Goal: Task Accomplishment & Management: Manage account settings

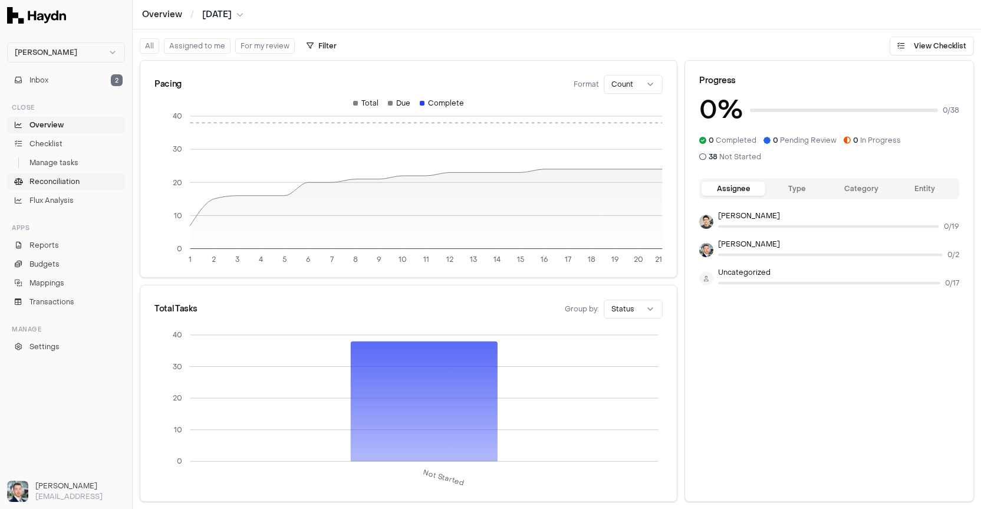
click at [60, 179] on span "Reconciliation" at bounding box center [54, 181] width 50 height 11
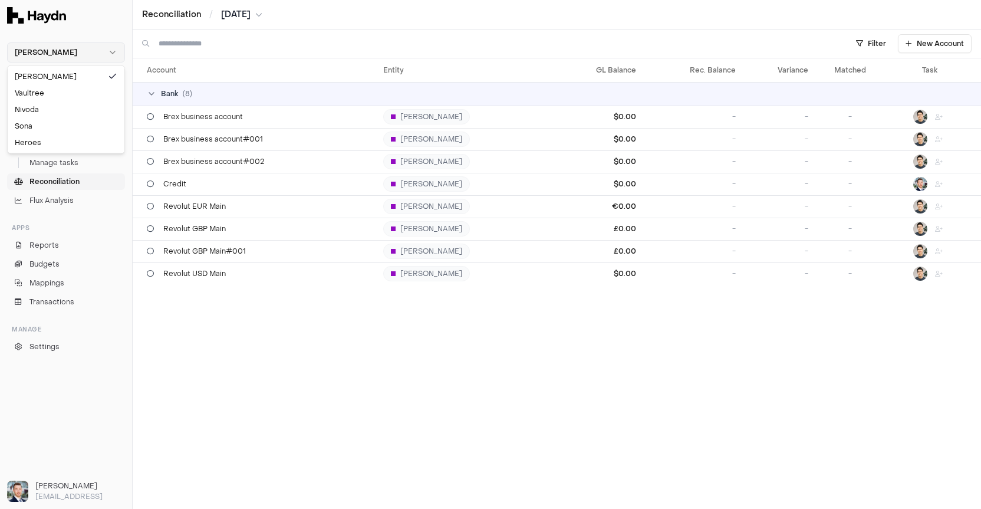
click at [68, 61] on html "[PERSON_NAME] Inbox 2 Close Overview Checklist Manage tasks Reconciliation Flux…" at bounding box center [490, 254] width 981 height 509
click at [54, 111] on div "Nivoda" at bounding box center [66, 109] width 112 height 17
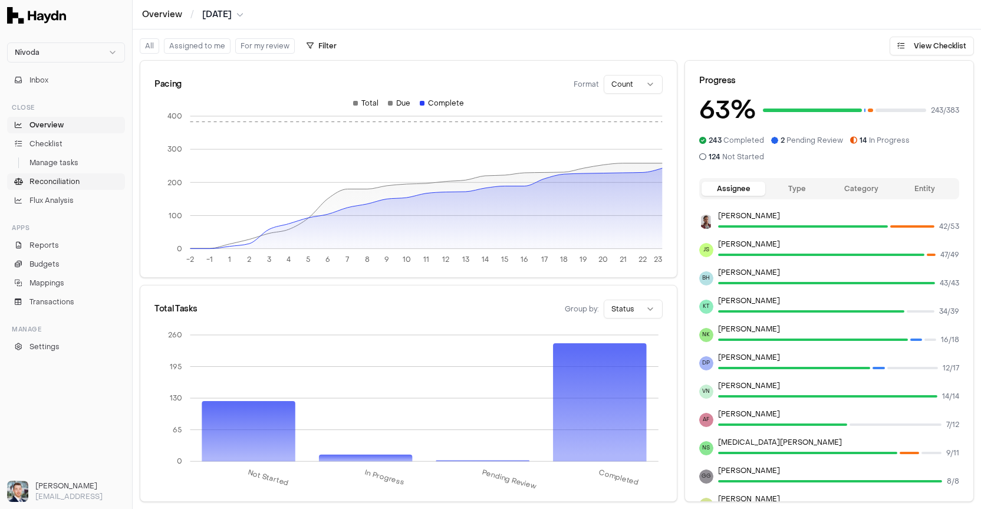
click at [67, 183] on span "Reconciliation" at bounding box center [54, 181] width 50 height 11
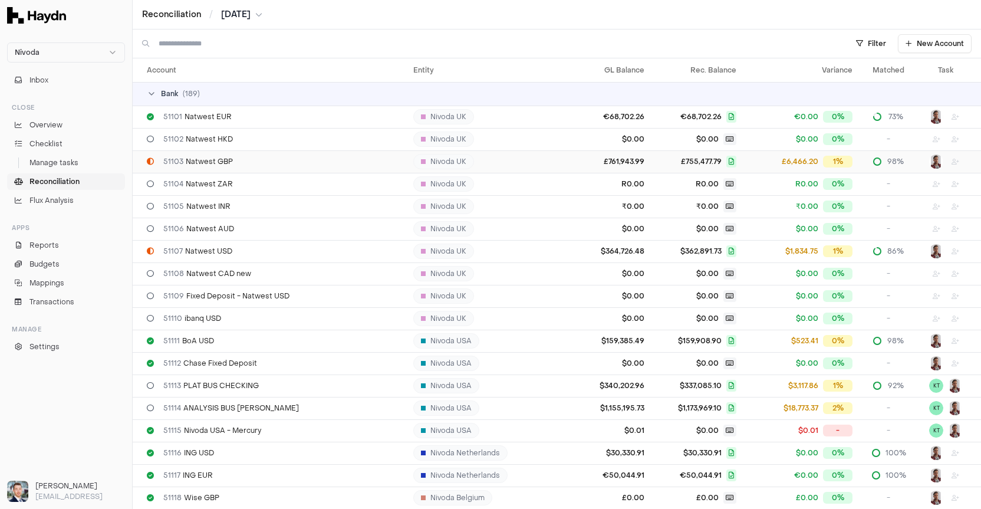
click at [237, 158] on div "51103 Natwest GBP" at bounding box center [275, 161] width 257 height 9
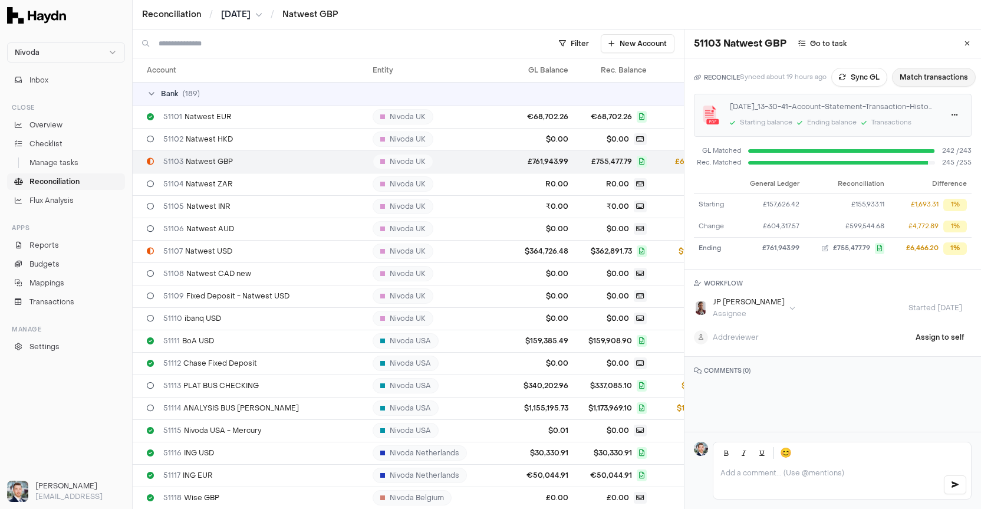
click at [933, 79] on button "Match transactions" at bounding box center [934, 77] width 84 height 19
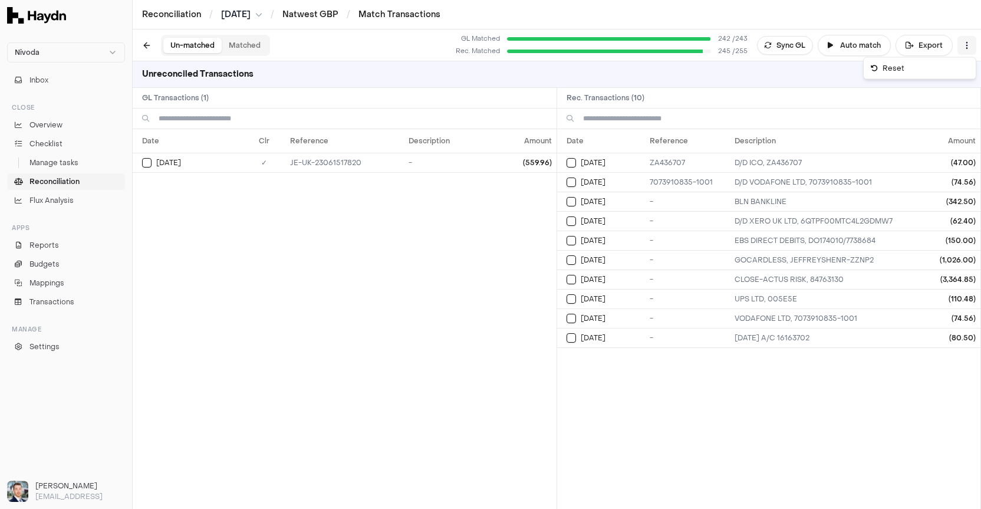
click at [971, 45] on html "Nivoda Inbox Close Overview Checklist Manage tasks Reconciliation Flux Analysis…" at bounding box center [490, 254] width 981 height 509
click at [926, 69] on div "Reset" at bounding box center [919, 68] width 107 height 17
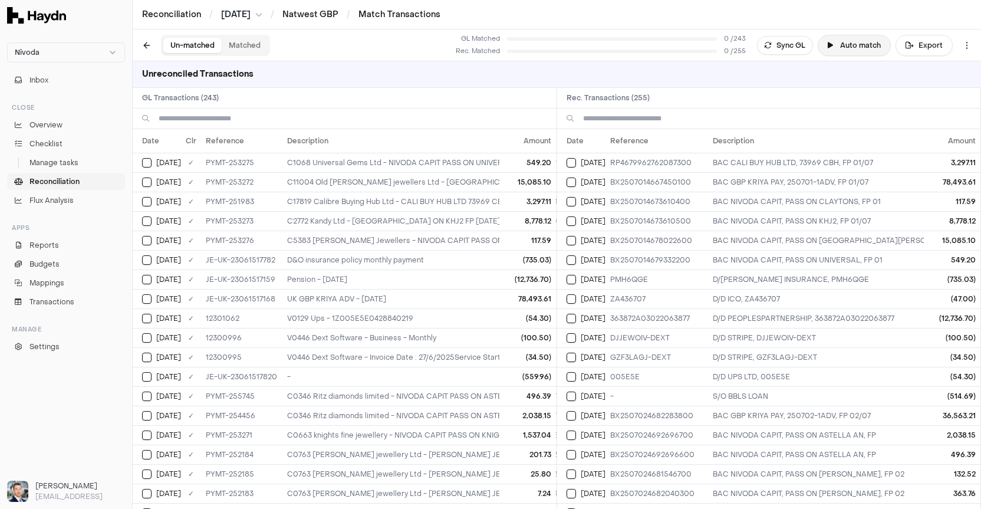
click at [843, 44] on button "Auto match" at bounding box center [854, 45] width 73 height 21
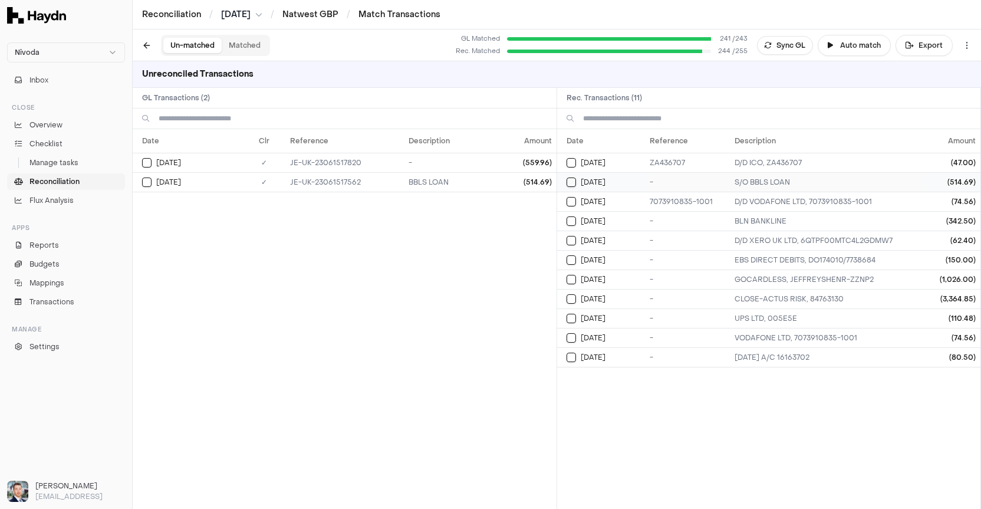
click at [573, 182] on button "Select reconciliation transaction 25940" at bounding box center [571, 182] width 9 height 9
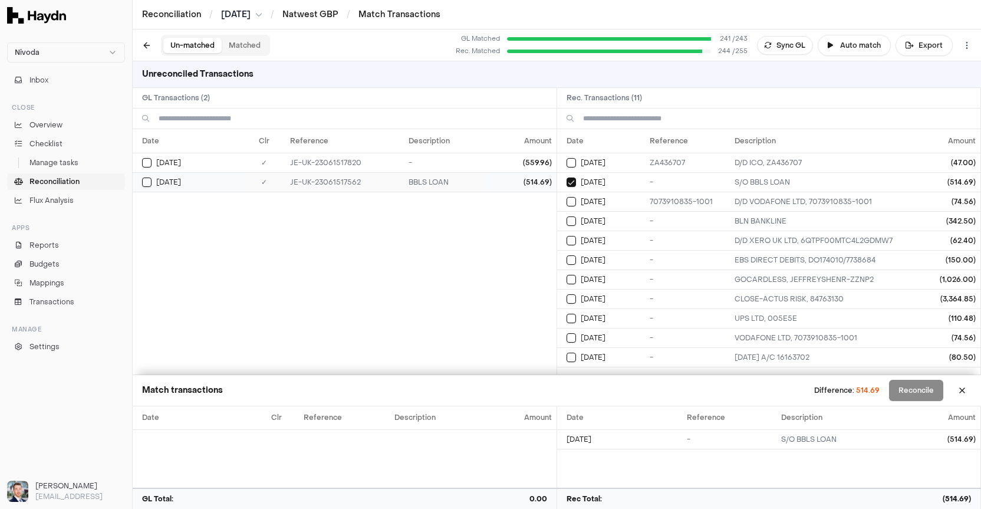
click at [148, 181] on button "Select GL transaction 7687730" at bounding box center [146, 182] width 9 height 9
click at [966, 393] on button at bounding box center [962, 390] width 19 height 19
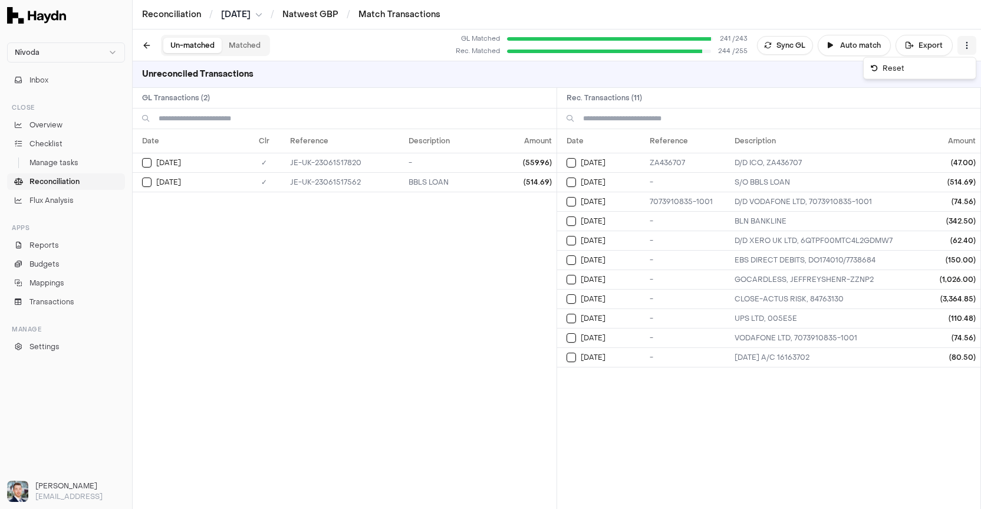
click at [965, 49] on html "Nivoda Inbox Close Overview Checklist Manage tasks Reconciliation Flux Analysis…" at bounding box center [490, 254] width 981 height 509
click at [915, 67] on div "Reset" at bounding box center [919, 68] width 107 height 17
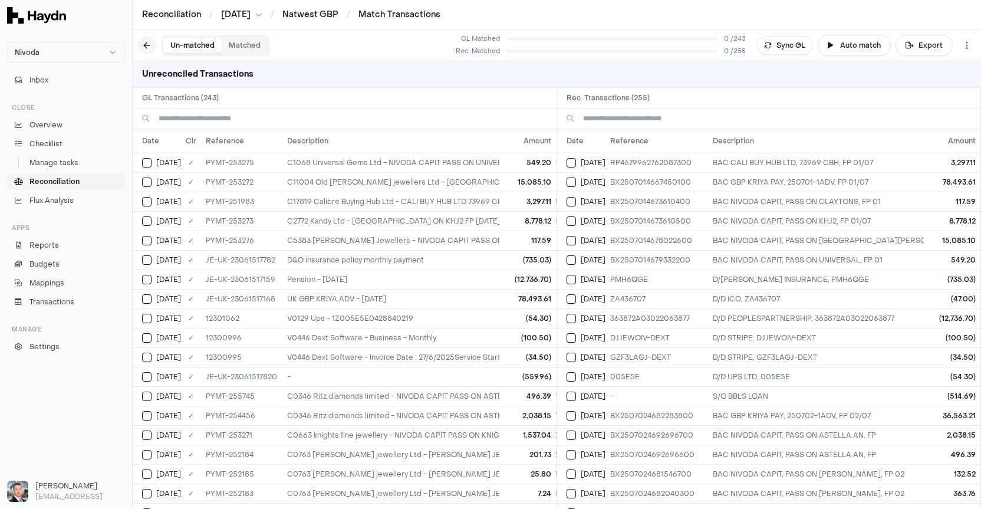
click at [143, 45] on button at bounding box center [146, 45] width 19 height 19
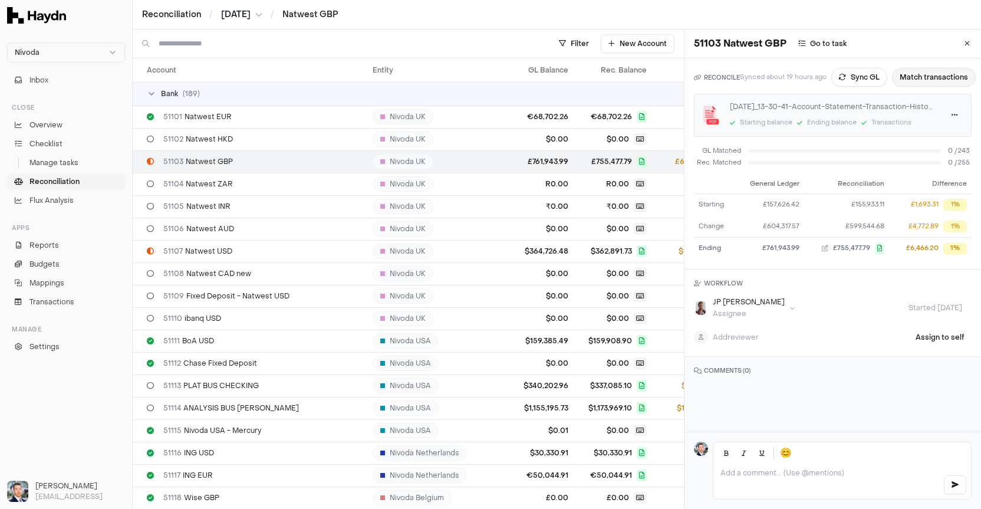
click at [933, 84] on button "Match transactions" at bounding box center [934, 77] width 84 height 19
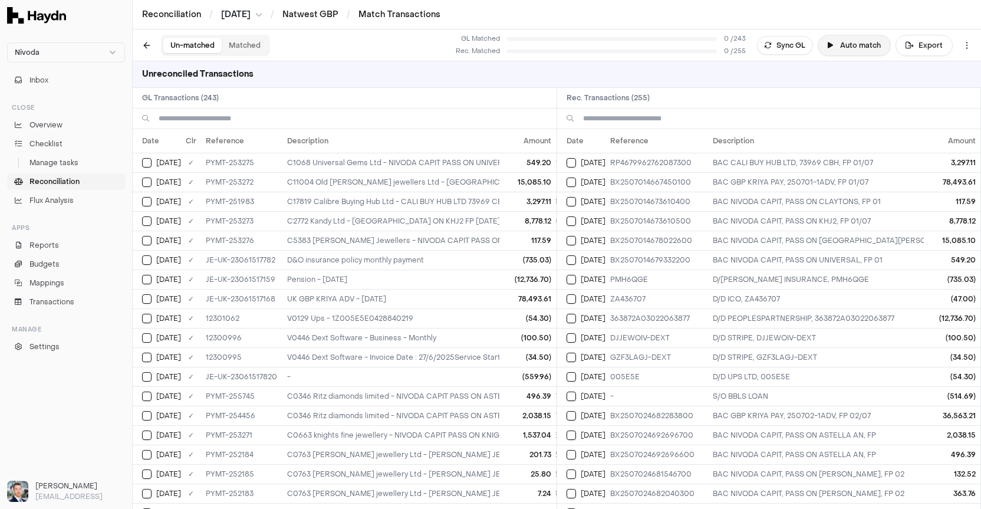
click at [855, 43] on button "Auto match" at bounding box center [854, 45] width 73 height 21
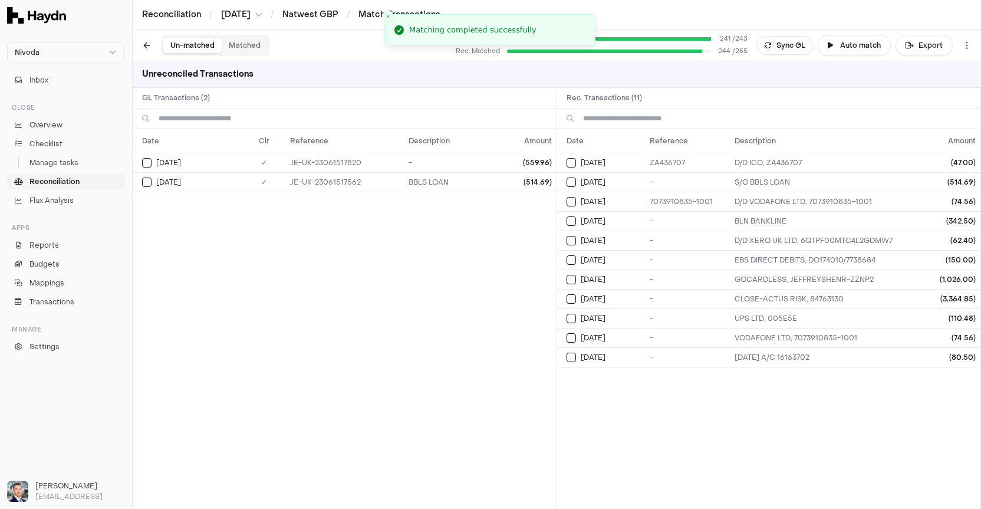
click at [435, 283] on div "Date Clr Reference Description Amount [DATE] ✓ JE-UK-23061517820 - (559.96) [DA…" at bounding box center [345, 319] width 424 height 380
click at [74, 180] on span "Reconciliation" at bounding box center [54, 181] width 50 height 11
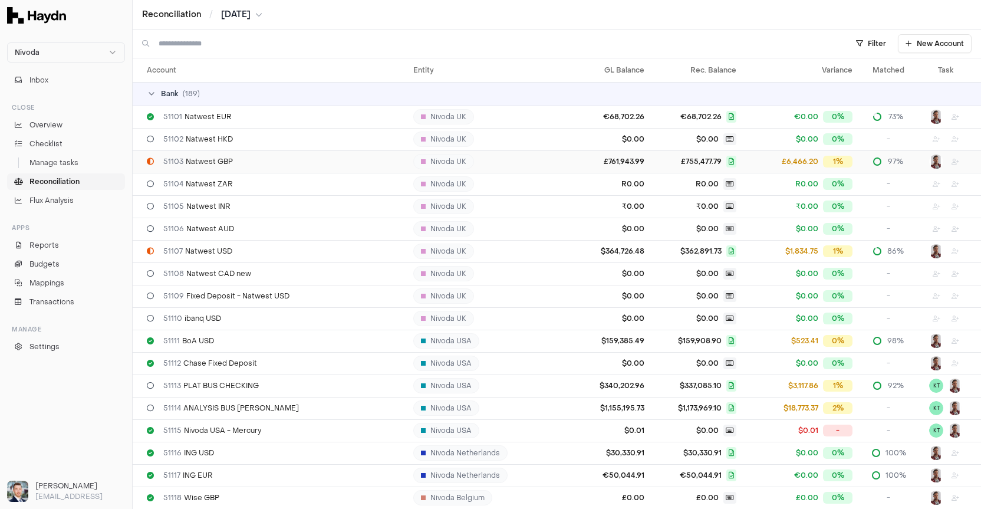
click at [327, 164] on div "51103 Natwest GBP" at bounding box center [275, 161] width 257 height 9
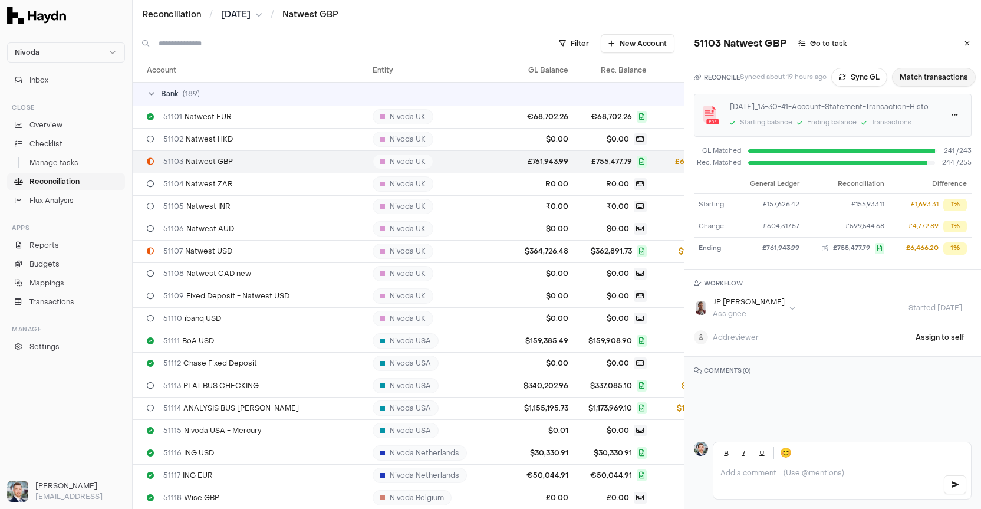
click at [937, 77] on button "Match transactions" at bounding box center [934, 77] width 84 height 19
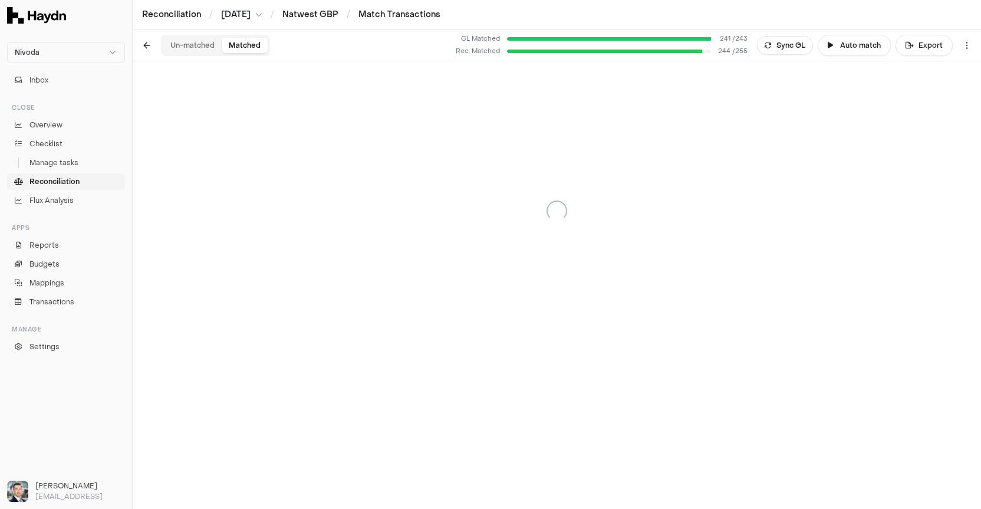
click at [251, 48] on button "Matched" at bounding box center [245, 45] width 46 height 15
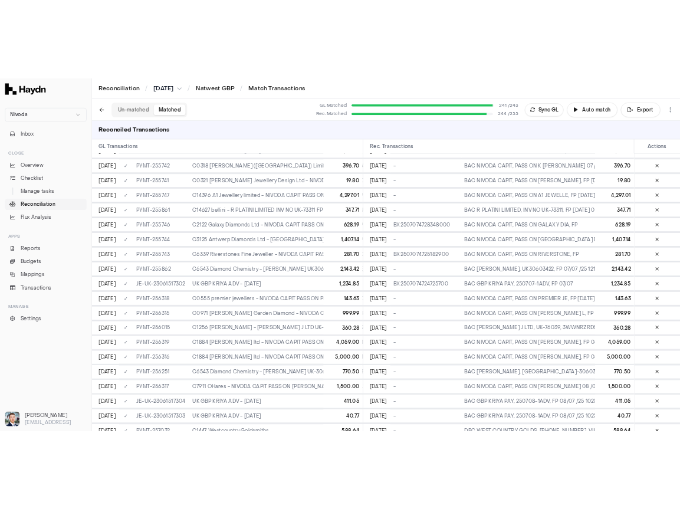
scroll to position [262, 0]
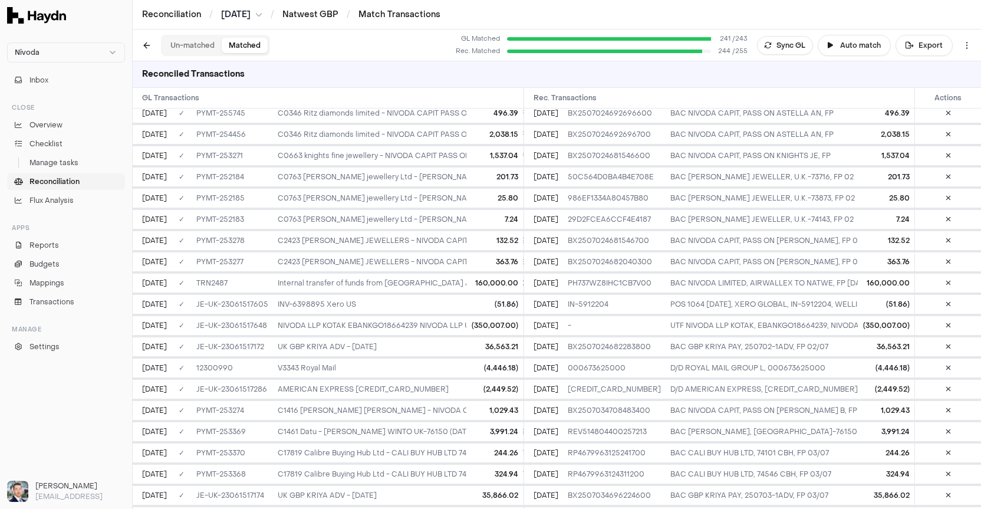
click at [67, 180] on span "Reconciliation" at bounding box center [54, 181] width 50 height 11
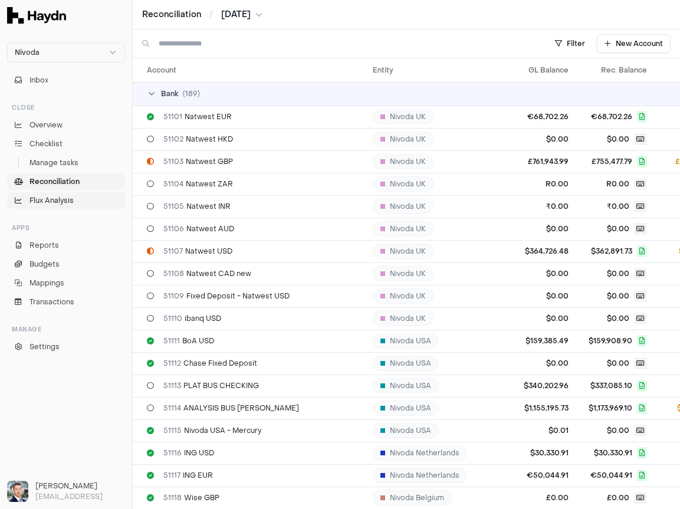
click at [57, 203] on span "Flux Analysis" at bounding box center [51, 200] width 44 height 11
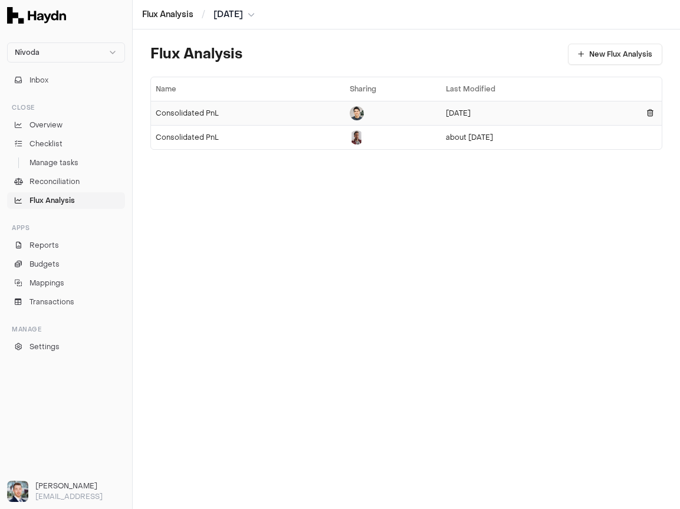
click at [195, 116] on div "Consolidated PnL" at bounding box center [248, 113] width 185 height 9
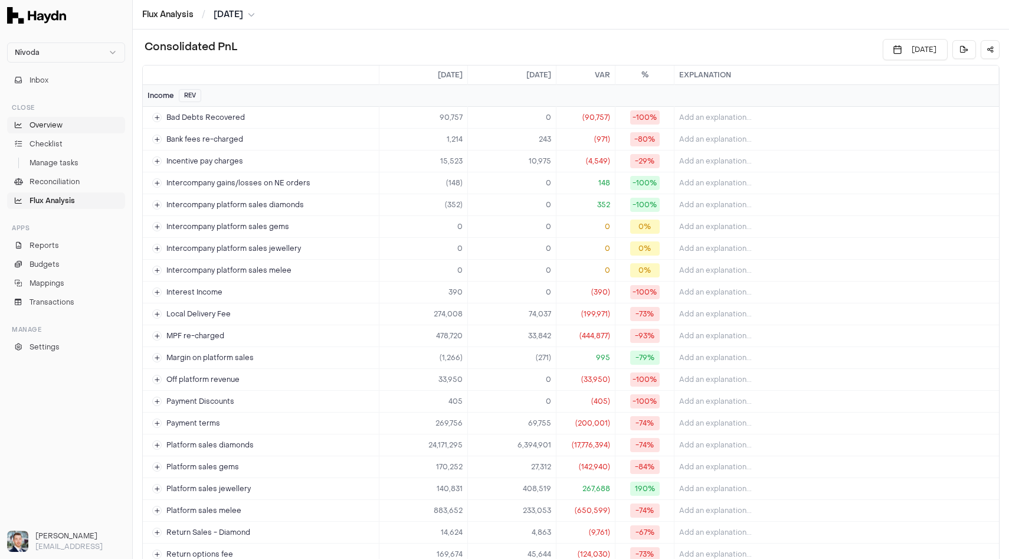
click at [44, 122] on span "Overview" at bounding box center [45, 125] width 33 height 11
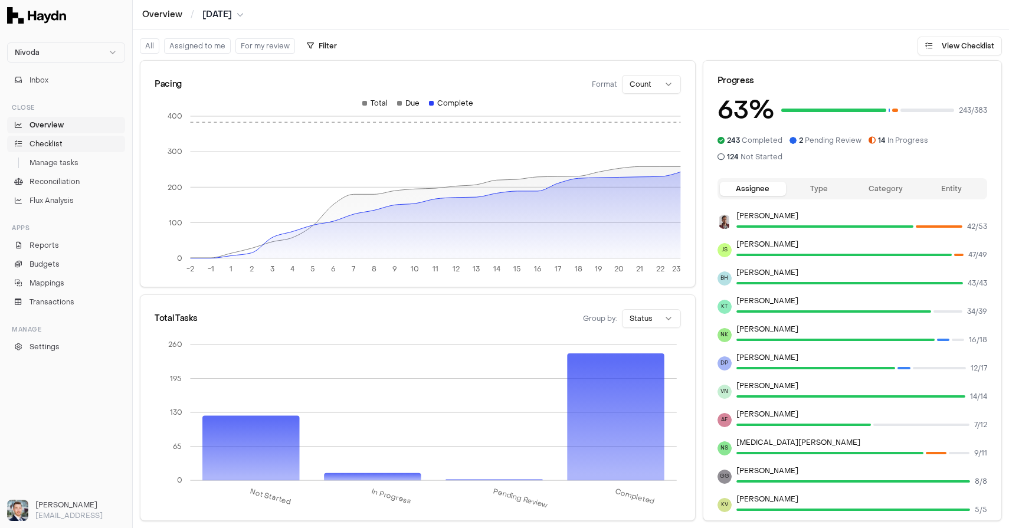
click at [46, 143] on span "Checklist" at bounding box center [45, 144] width 33 height 11
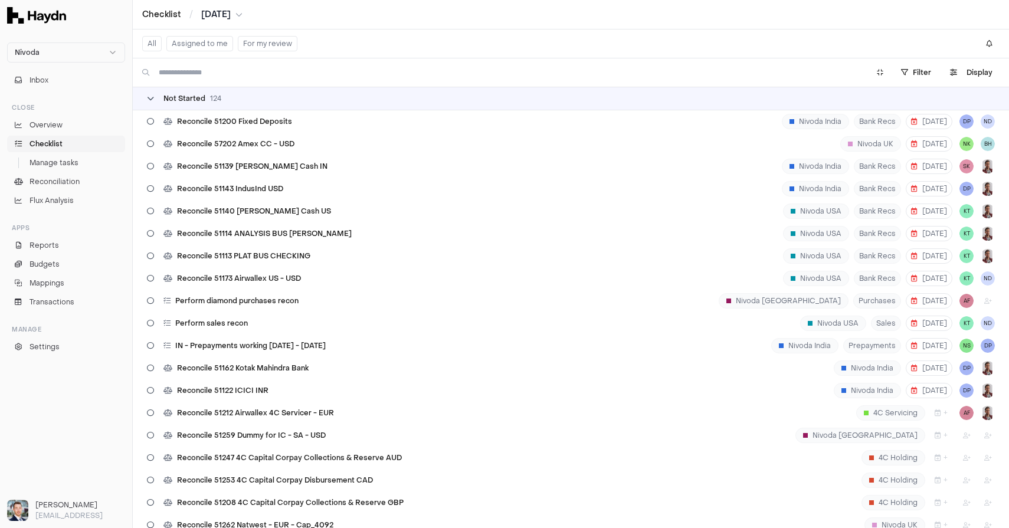
click at [196, 94] on span "Not Started" at bounding box center [184, 98] width 42 height 9
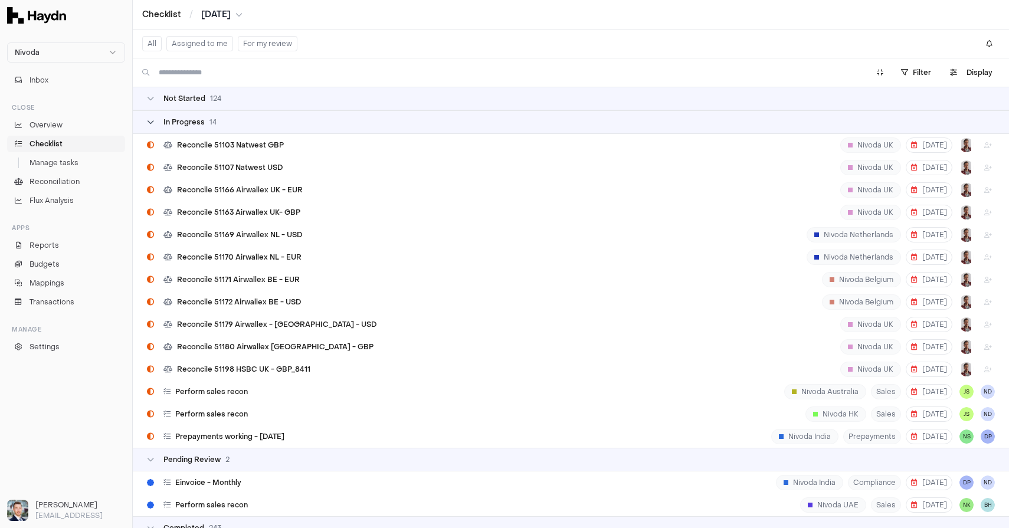
click at [186, 122] on span "In Progress" at bounding box center [183, 121] width 41 height 9
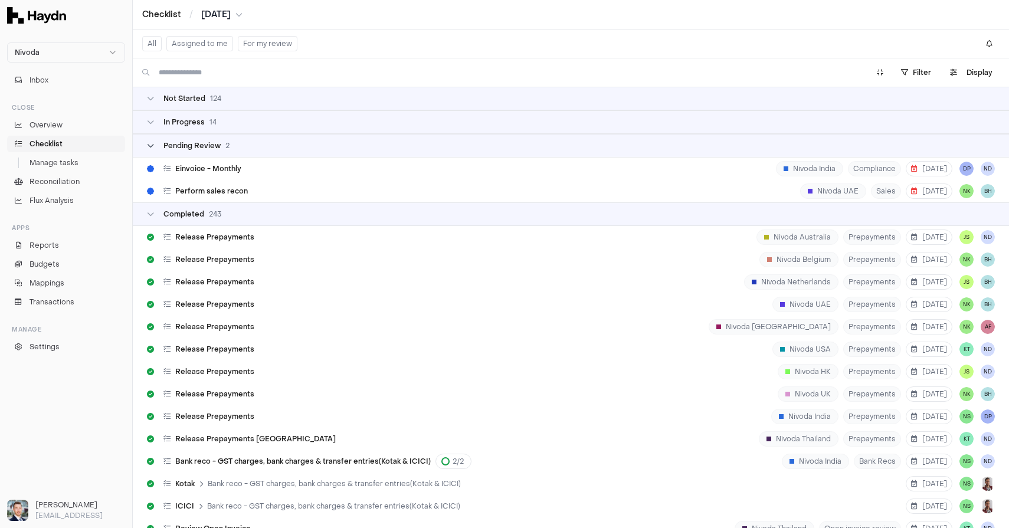
click at [183, 148] on span "Pending Review" at bounding box center [191, 145] width 57 height 9
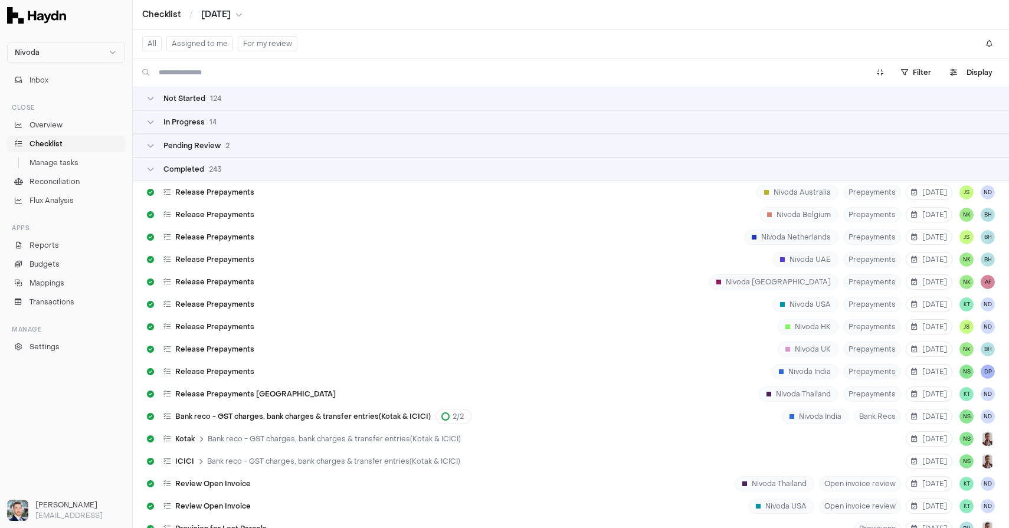
click at [183, 175] on div "Completed 243" at bounding box center [571, 169] width 876 height 24
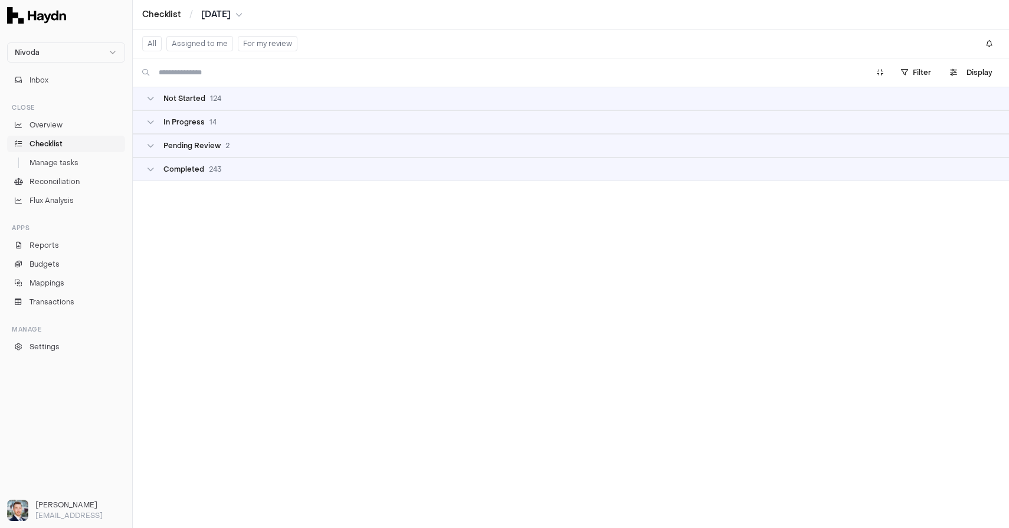
click at [189, 117] on div "In Progress 14" at bounding box center [571, 122] width 876 height 24
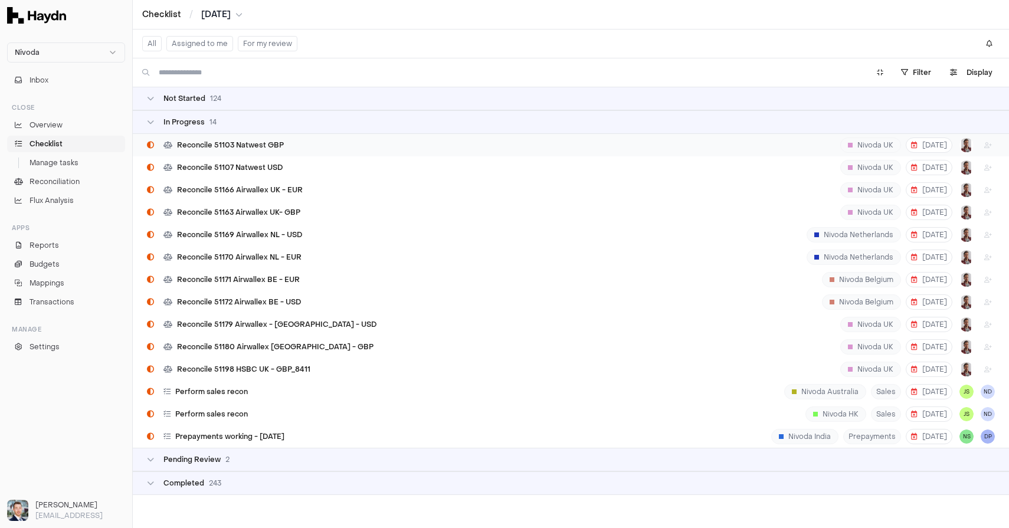
click at [306, 147] on div "Reconcile 51103 Natwest GBP Nivoda UK [DATE]" at bounding box center [571, 145] width 876 height 22
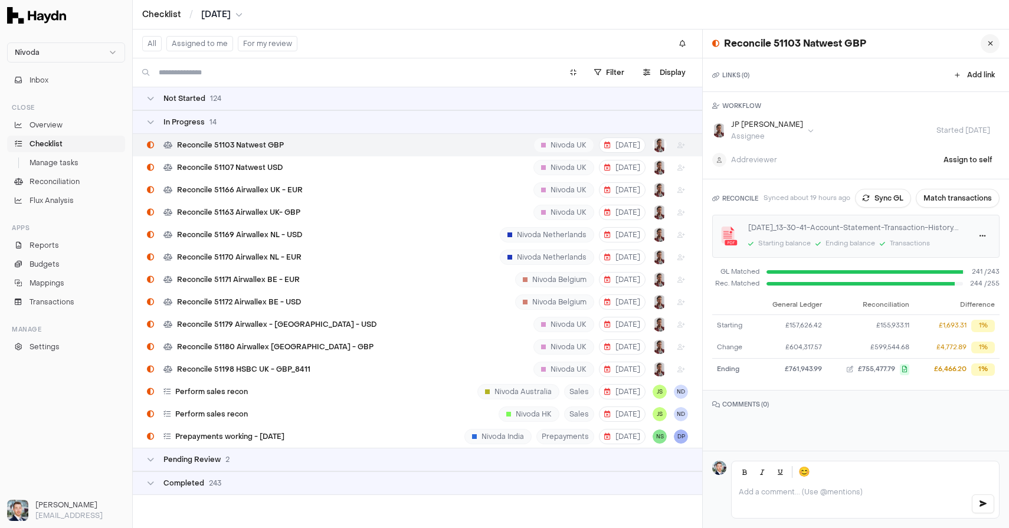
click at [981, 43] on icon at bounding box center [989, 43] width 5 height 7
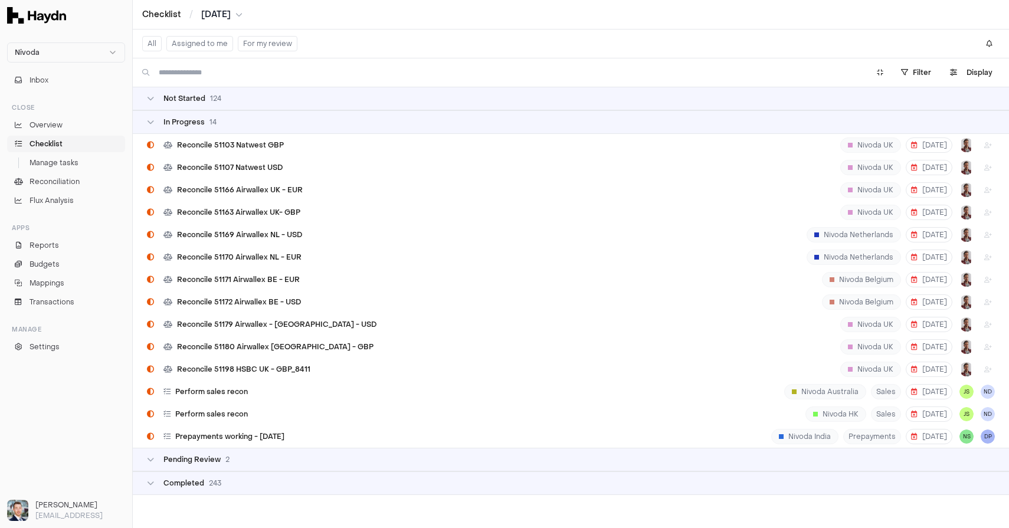
click at [229, 97] on div "Not Started 124" at bounding box center [571, 98] width 848 height 9
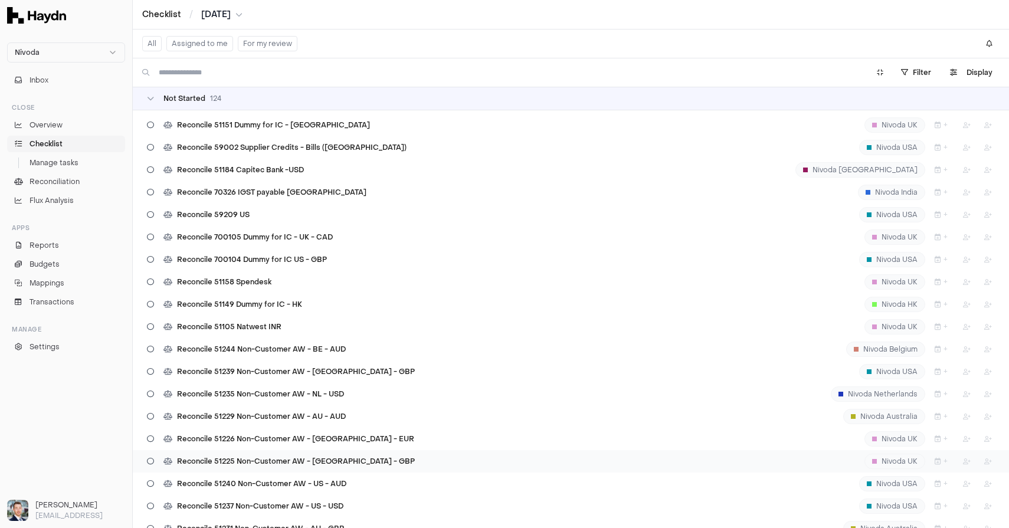
scroll to position [2031, 0]
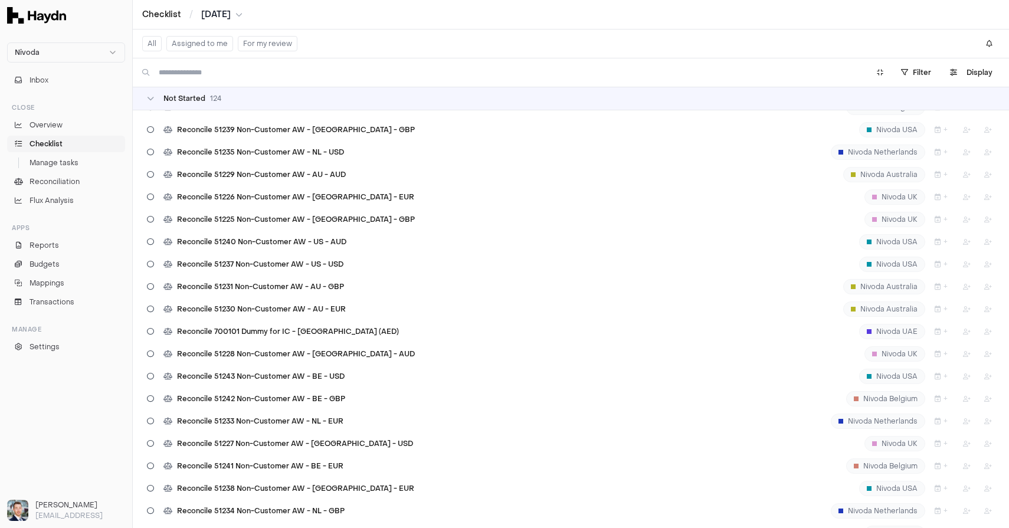
click at [175, 105] on div "Not Started 124" at bounding box center [571, 99] width 876 height 24
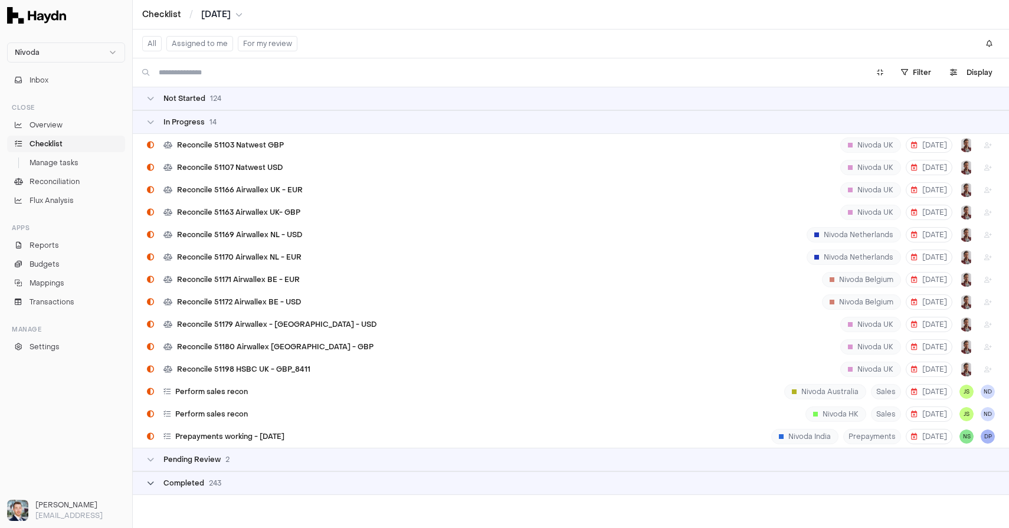
click at [197, 484] on span "Completed" at bounding box center [183, 482] width 41 height 9
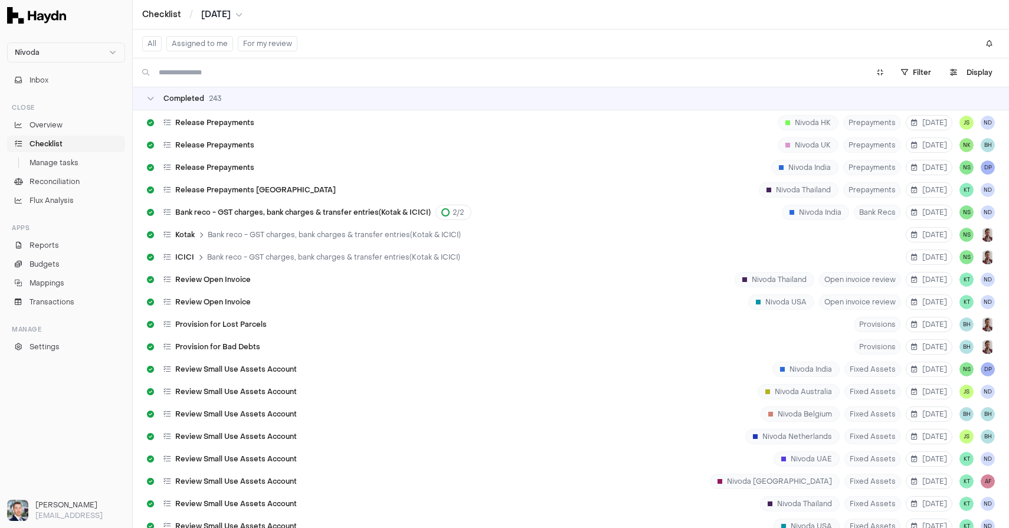
scroll to position [388, 0]
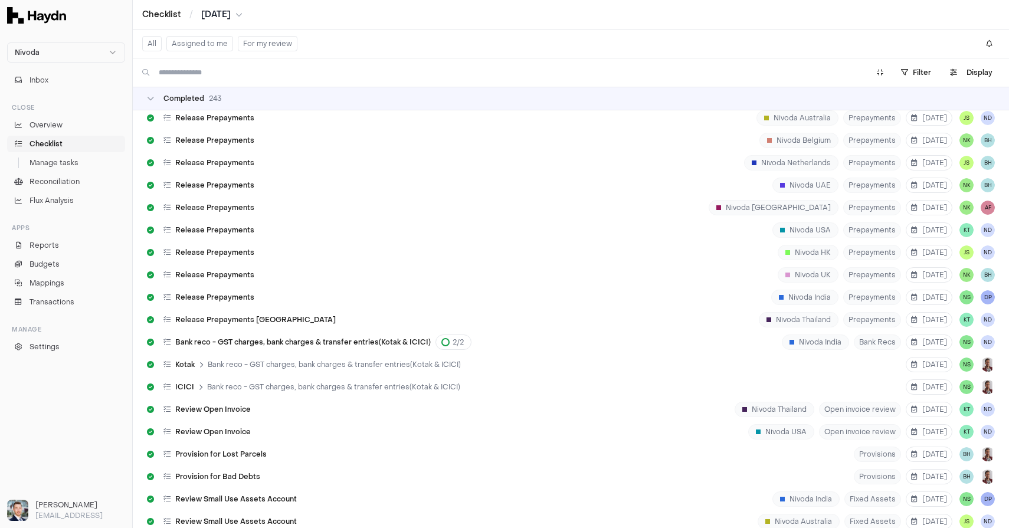
click at [193, 43] on button "Assigned to me" at bounding box center [199, 43] width 67 height 15
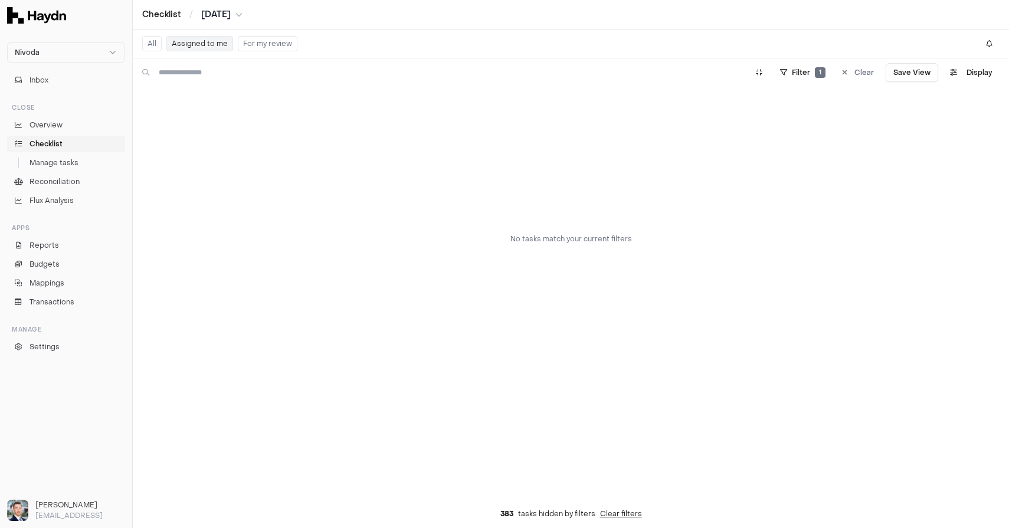
click at [150, 42] on button "All" at bounding box center [151, 43] width 19 height 15
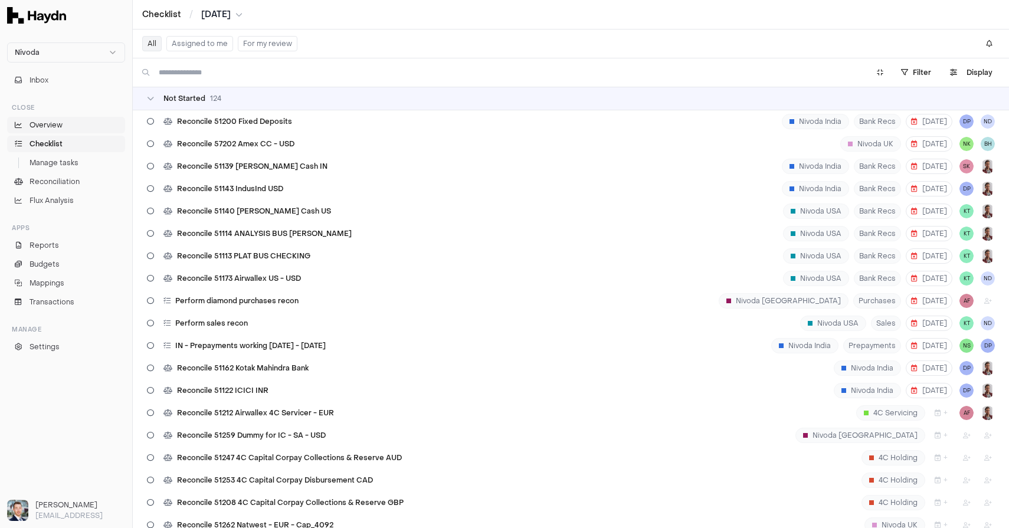
click at [66, 129] on link "Overview" at bounding box center [66, 125] width 118 height 17
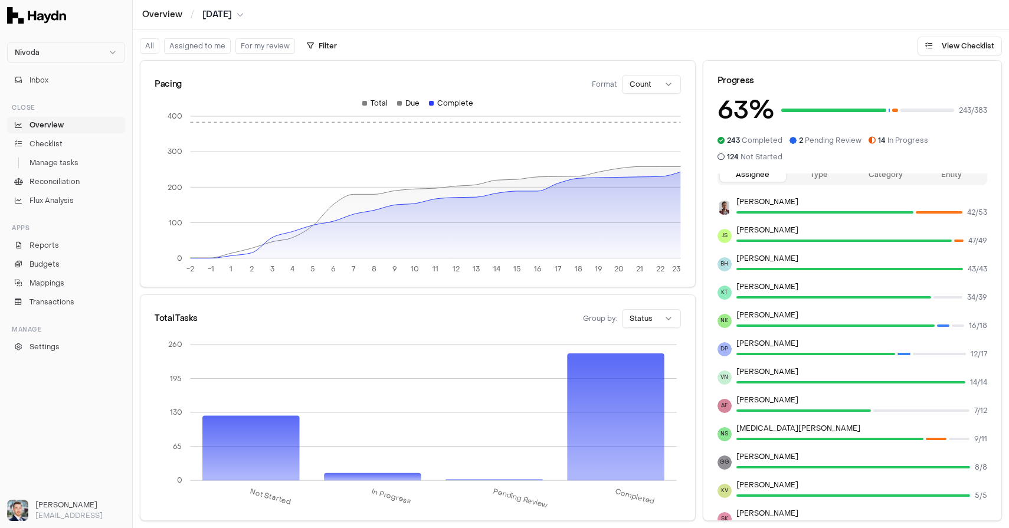
scroll to position [15, 0]
click at [633, 317] on html "Nivoda Inbox Close Overview Checklist Manage tasks Reconciliation Flux Analysis…" at bounding box center [504, 264] width 1009 height 528
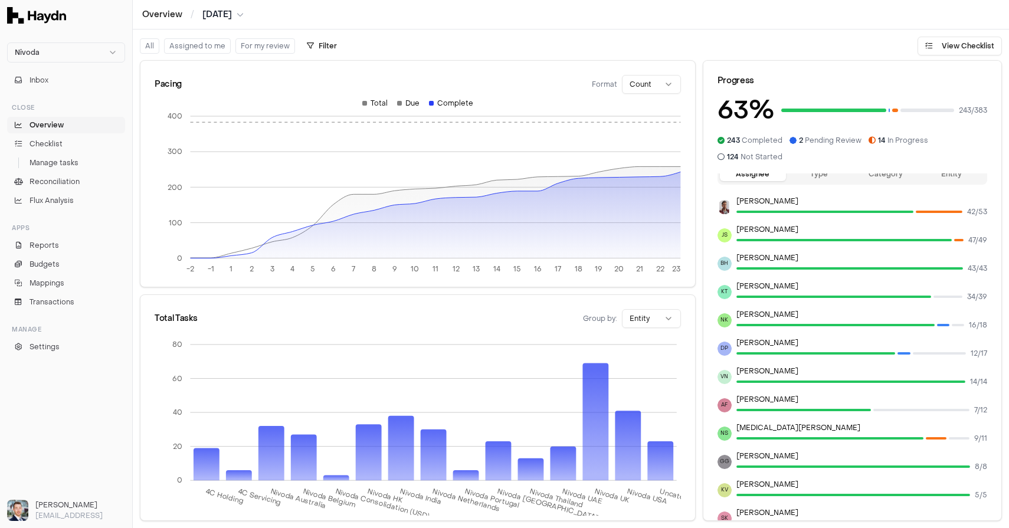
click at [645, 326] on html "Nivoda Inbox Close Overview Checklist Manage tasks Reconciliation Flux Analysis…" at bounding box center [504, 264] width 1009 height 528
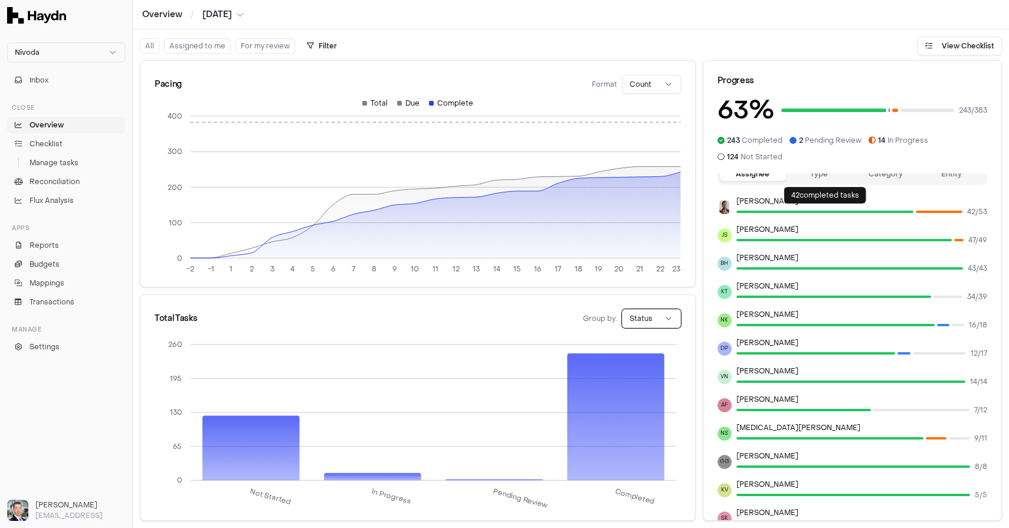
scroll to position [0, 0]
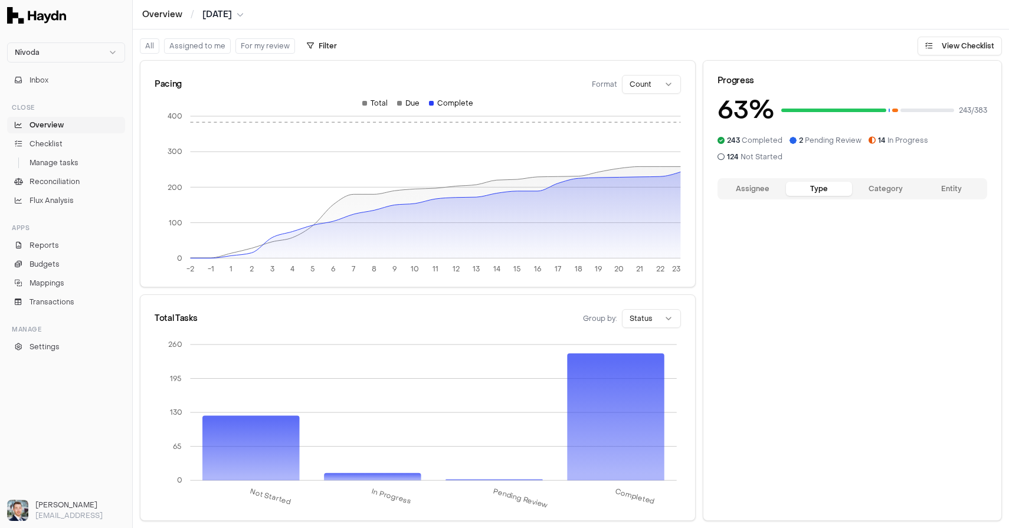
click at [816, 190] on button "Type" at bounding box center [819, 189] width 66 height 14
click at [880, 193] on button "Category" at bounding box center [885, 189] width 66 height 14
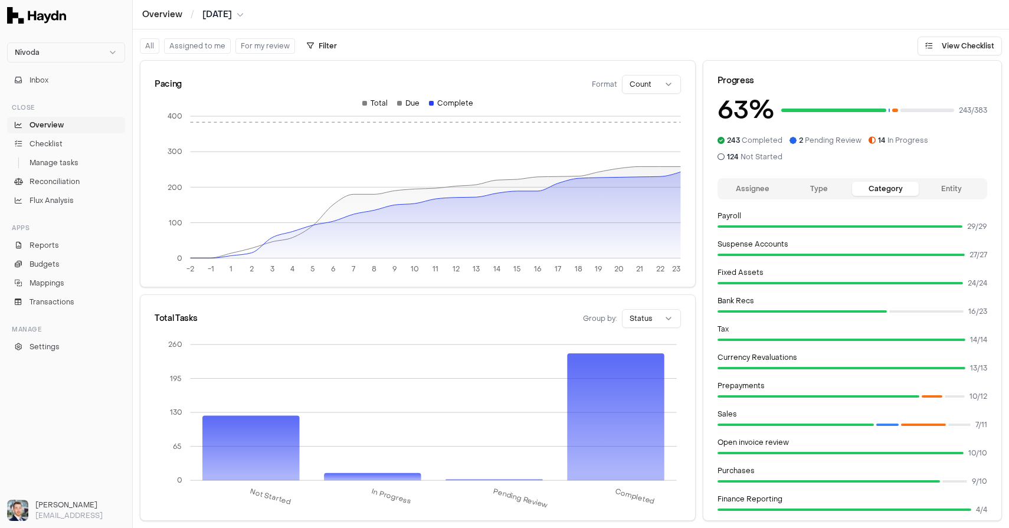
click at [957, 193] on button "Entity" at bounding box center [951, 189] width 66 height 14
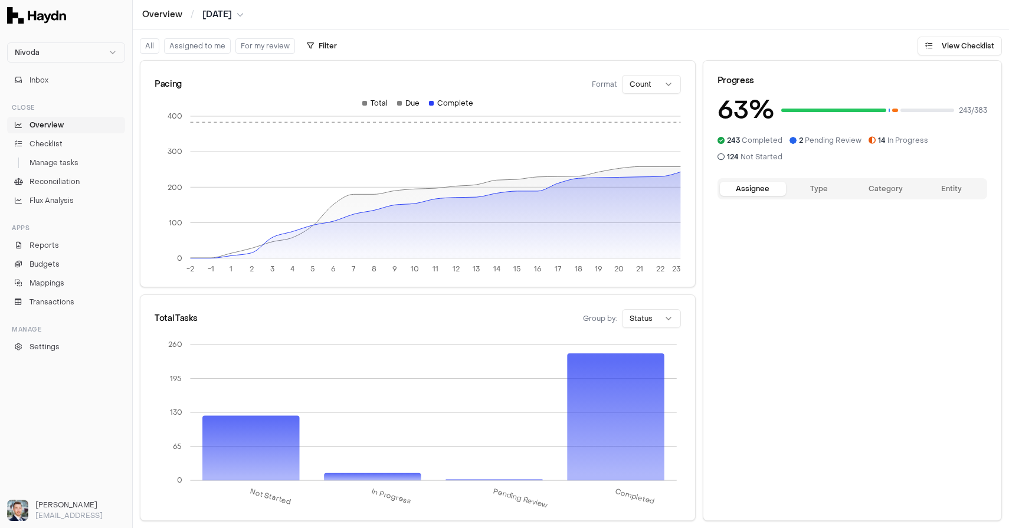
click at [747, 185] on button "Assignee" at bounding box center [753, 189] width 66 height 14
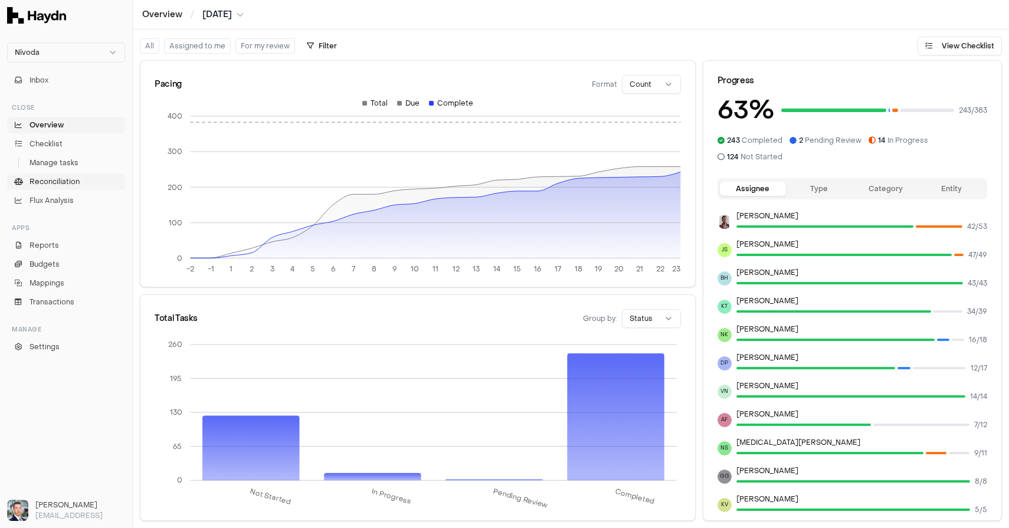
click at [56, 185] on span "Reconciliation" at bounding box center [54, 181] width 50 height 11
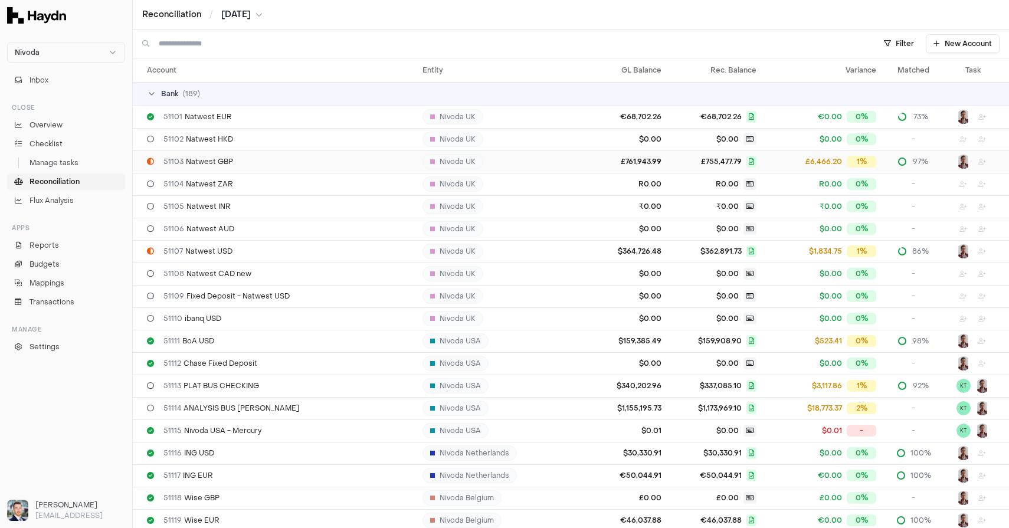
click at [202, 162] on span "51103 Natwest GBP" at bounding box center [198, 161] width 70 height 9
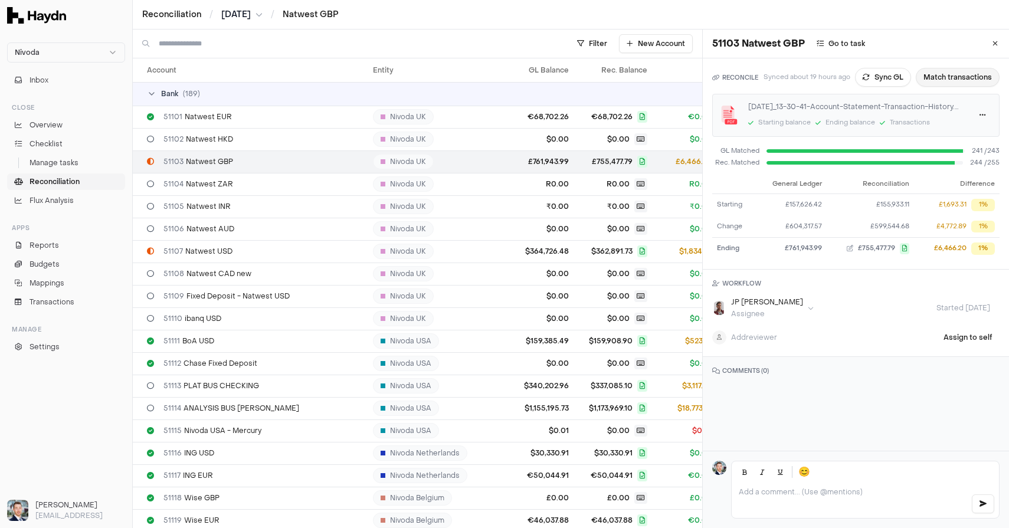
click at [960, 82] on button "Match transactions" at bounding box center [957, 77] width 84 height 19
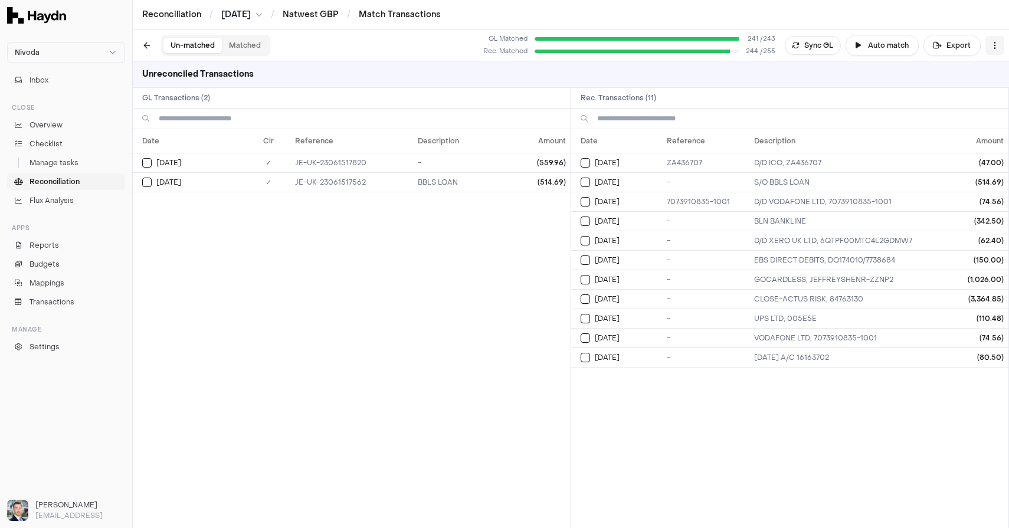
click at [981, 50] on html "Nivoda Inbox Close Overview Checklist Manage tasks Reconciliation Flux Analysis…" at bounding box center [504, 264] width 1009 height 528
click at [964, 66] on div "Reset" at bounding box center [947, 68] width 107 height 17
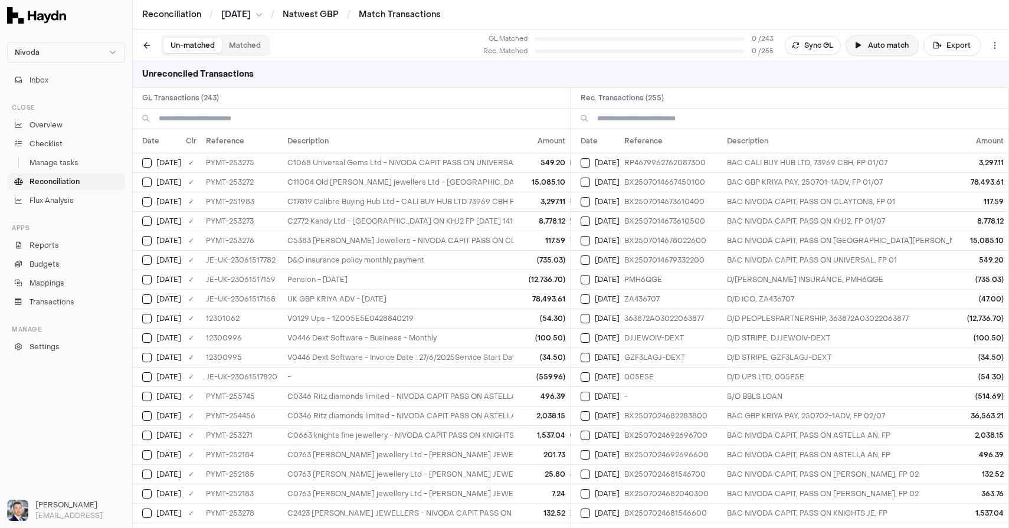
click at [876, 41] on button "Auto match" at bounding box center [881, 45] width 73 height 21
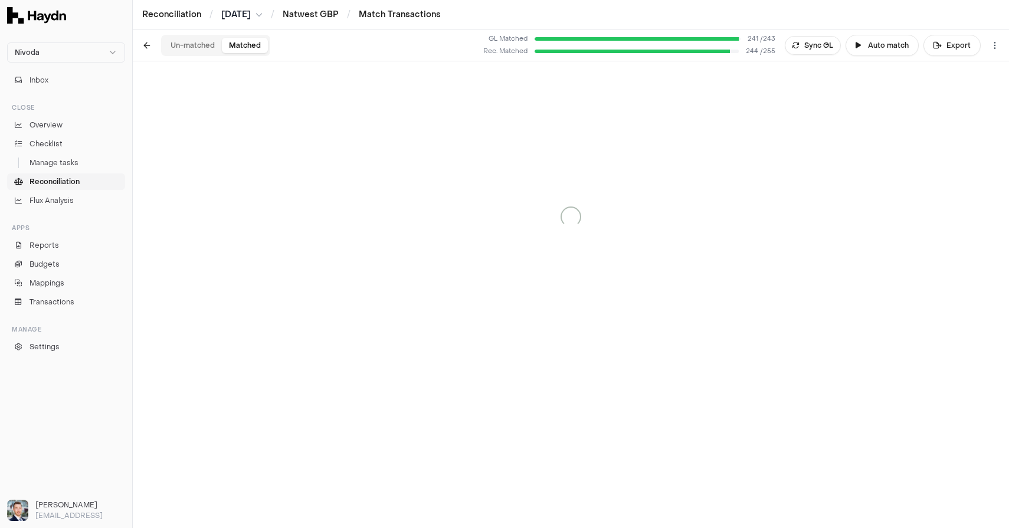
click at [234, 45] on button "Matched" at bounding box center [245, 45] width 46 height 15
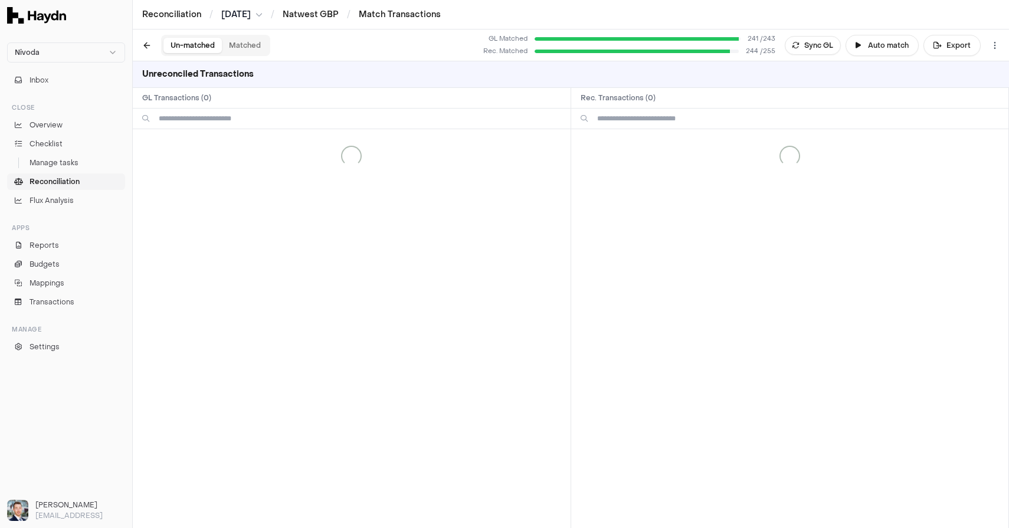
click at [198, 40] on button "Un-matched" at bounding box center [192, 45] width 58 height 15
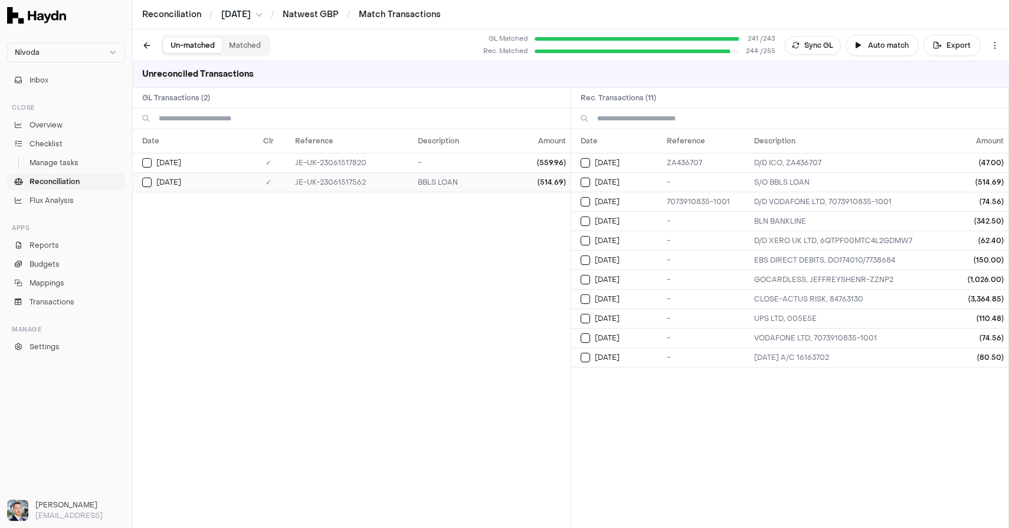
click at [524, 182] on td "(514.69)" at bounding box center [533, 181] width 71 height 19
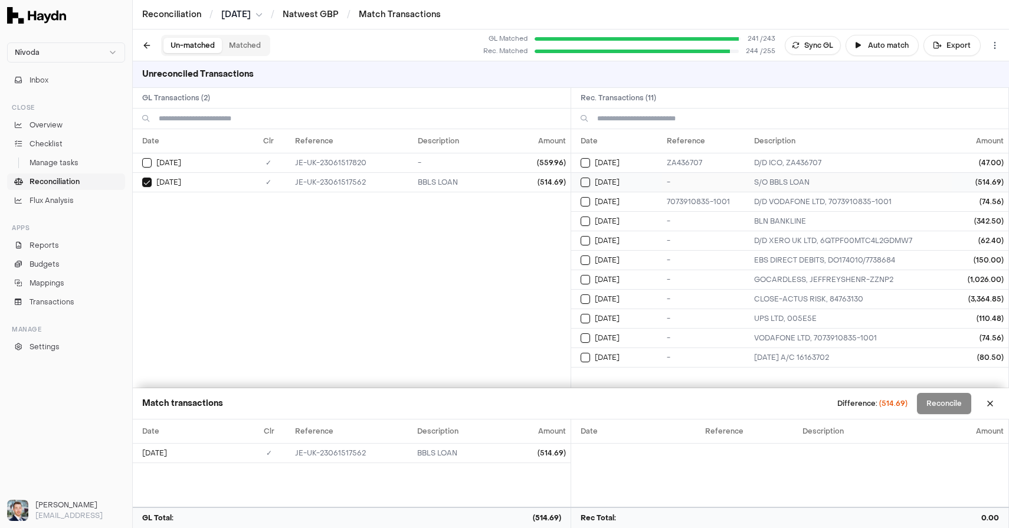
click at [881, 179] on td "S/O BBLS LOAN" at bounding box center [850, 181] width 202 height 19
click at [933, 403] on button "Reconcile" at bounding box center [944, 403] width 54 height 21
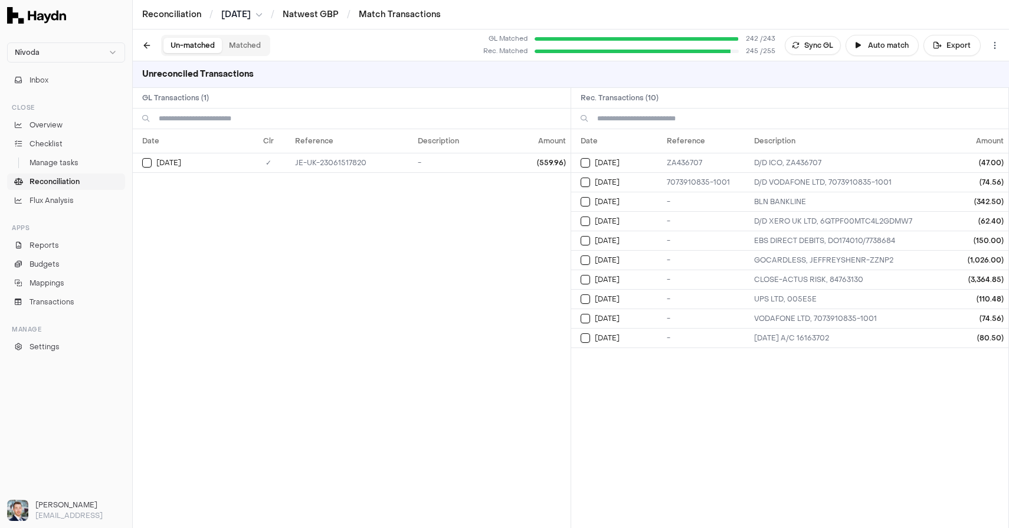
click at [54, 182] on span "Reconciliation" at bounding box center [54, 181] width 50 height 11
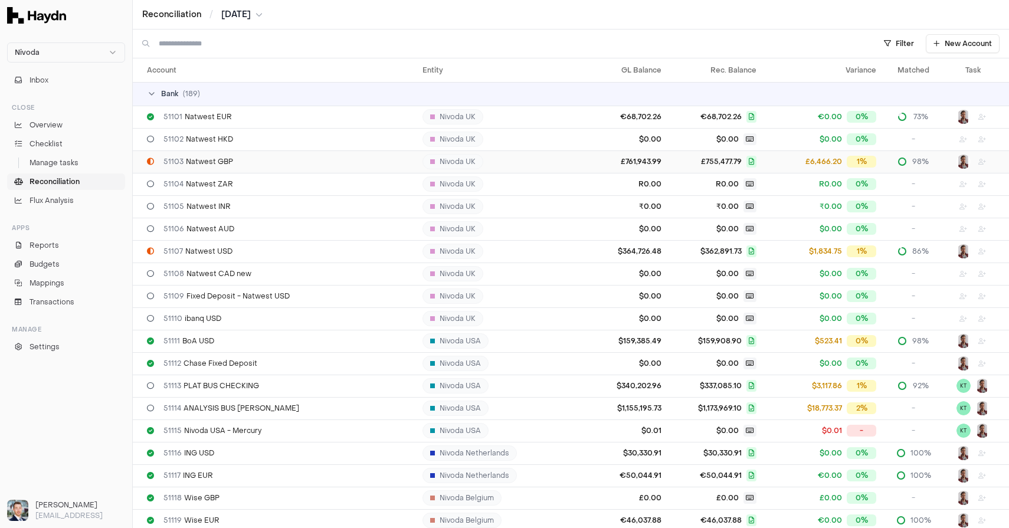
click at [357, 160] on div "51103 Natwest GBP" at bounding box center [280, 161] width 266 height 9
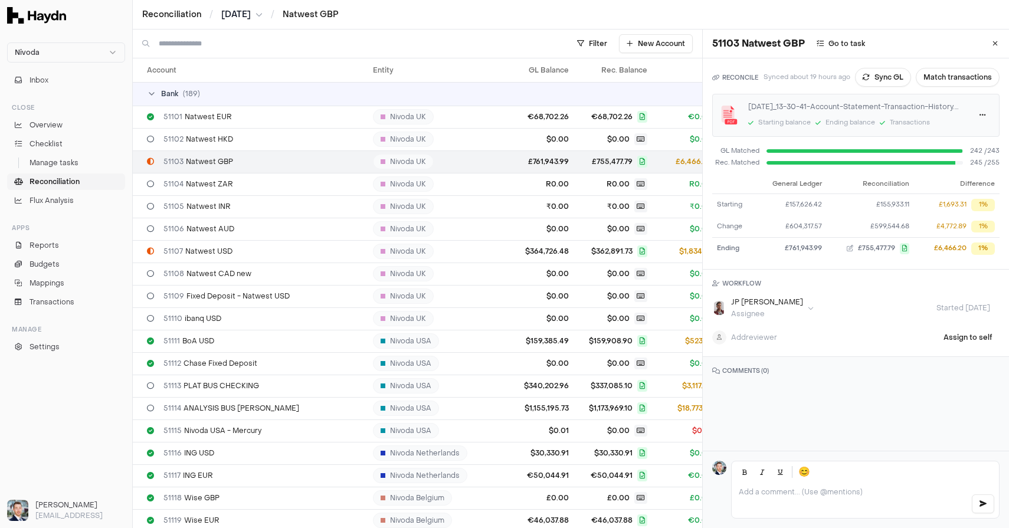
click at [782, 121] on div "Starting balance" at bounding box center [784, 123] width 52 height 10
click at [979, 116] on html "Nivoda Inbox Close Overview Checklist Manage tasks Reconciliation Flux Analysis…" at bounding box center [504, 264] width 1009 height 528
click at [948, 138] on link "Download" at bounding box center [954, 138] width 70 height 17
click at [43, 144] on span "Checklist" at bounding box center [45, 144] width 33 height 11
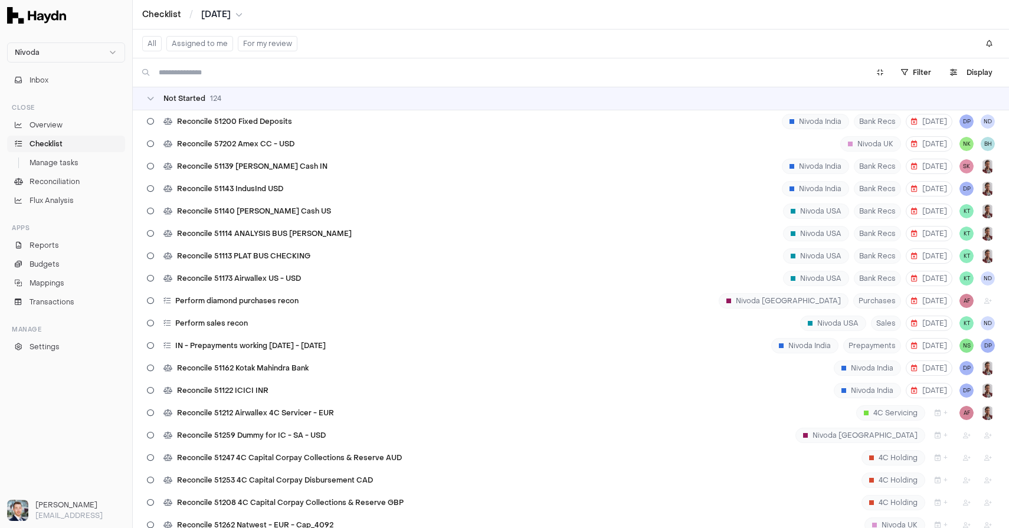
click at [208, 69] on input at bounding box center [506, 72] width 695 height 19
click at [47, 187] on span "Reconciliation" at bounding box center [54, 181] width 50 height 11
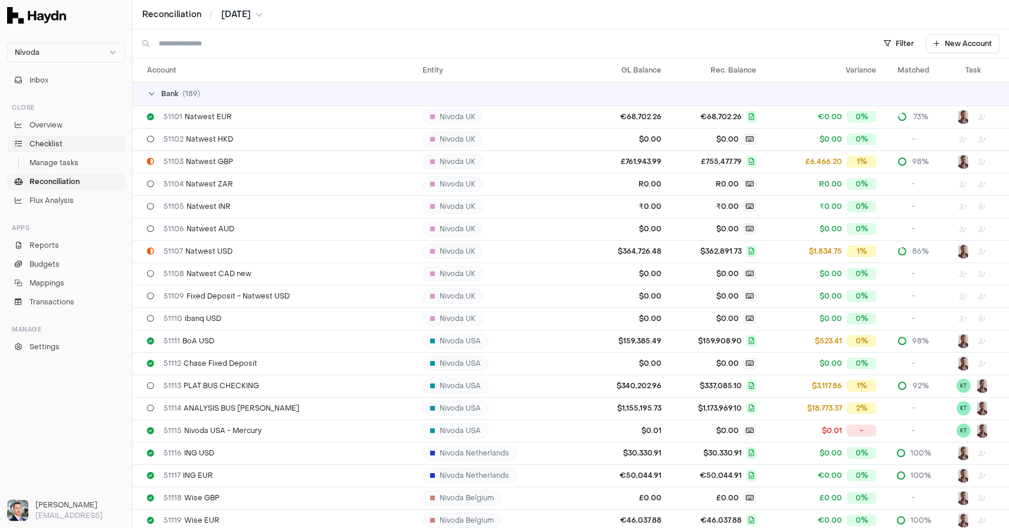
click at [42, 147] on span "Checklist" at bounding box center [45, 144] width 33 height 11
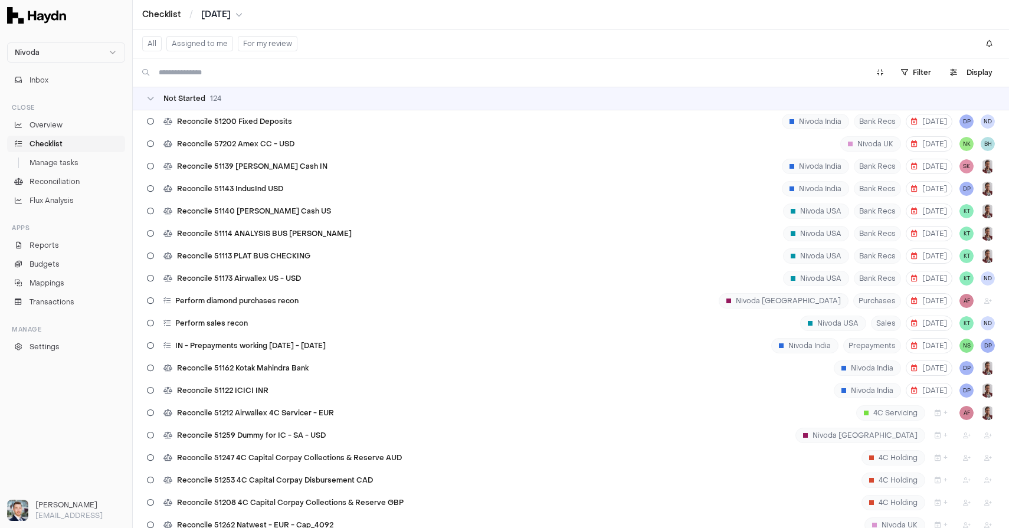
click at [215, 74] on input at bounding box center [506, 72] width 695 height 19
type input "*******"
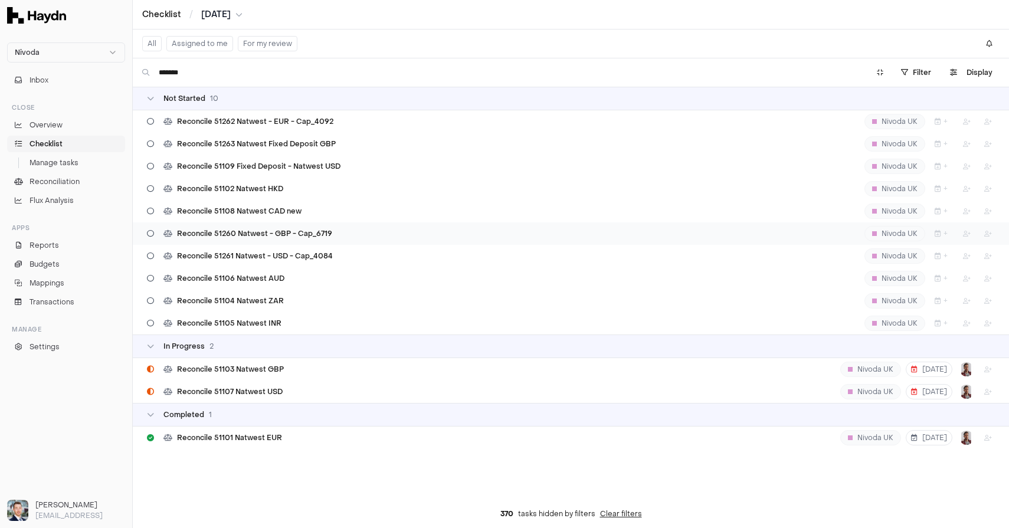
click at [228, 225] on div "Reconcile 51260 Natwest - GBP - Cap_6719" at bounding box center [239, 233] width 195 height 22
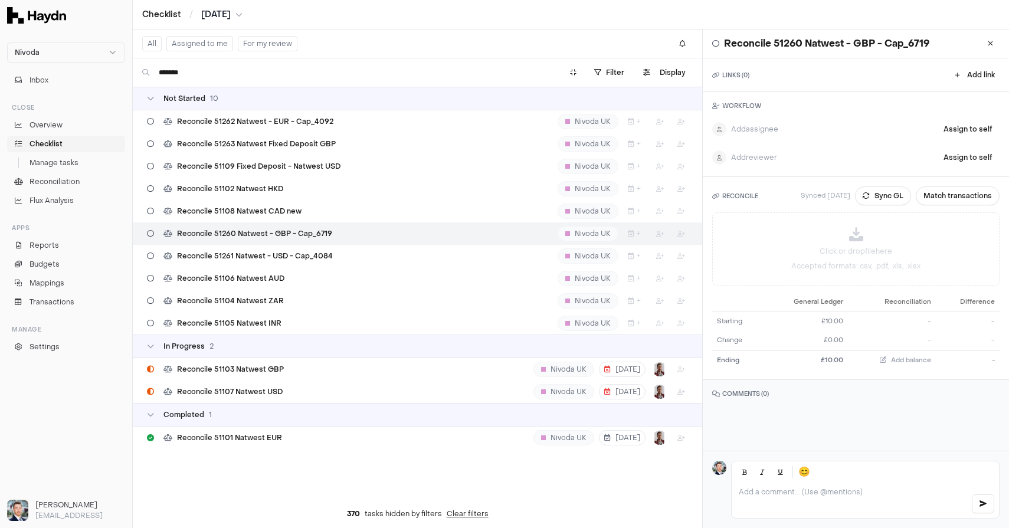
click at [238, 244] on div "Reconcile 51260 Natwest - GBP - Cap_6719" at bounding box center [239, 233] width 195 height 22
click at [981, 45] on icon at bounding box center [989, 43] width 5 height 7
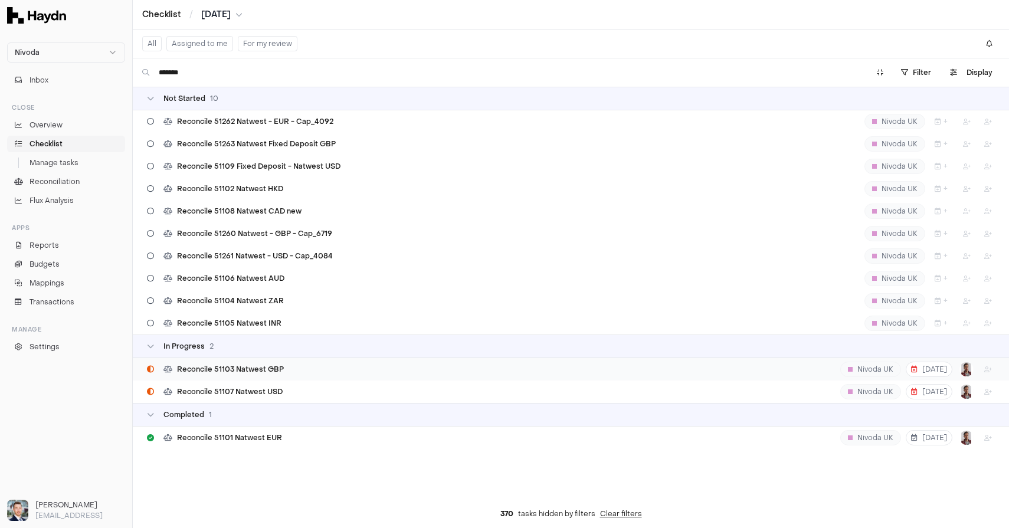
click at [236, 369] on span "Reconcile 51103 Natwest GBP" at bounding box center [230, 369] width 107 height 9
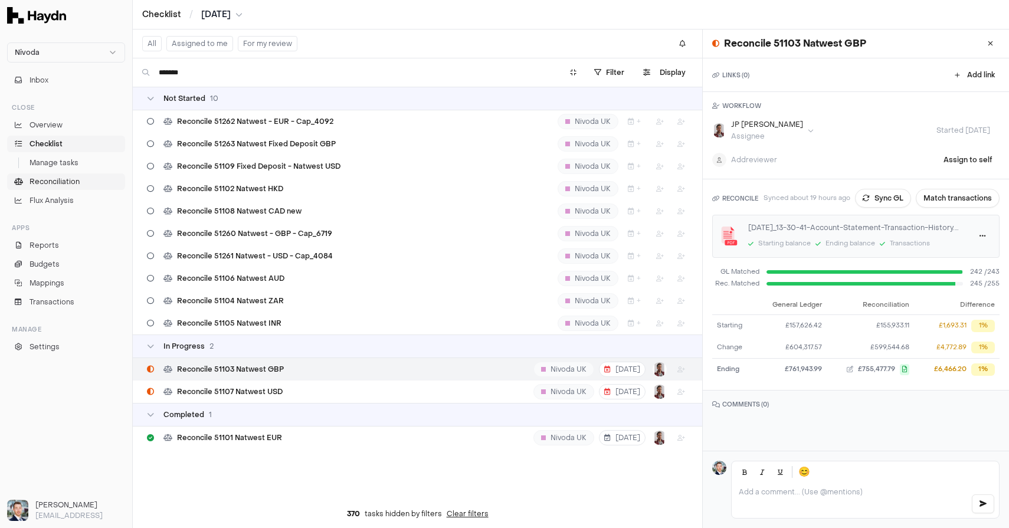
click at [52, 185] on span "Reconciliation" at bounding box center [54, 181] width 50 height 11
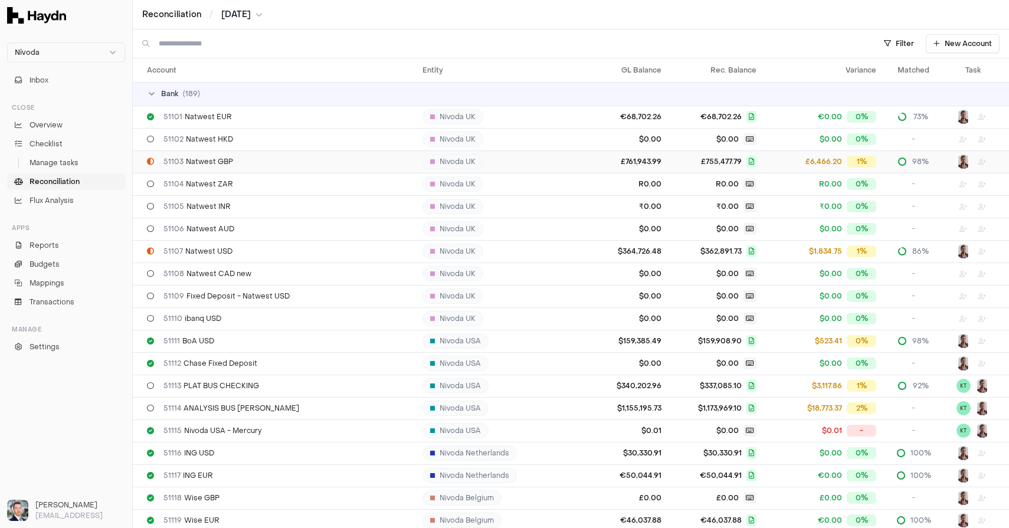
click at [205, 163] on span "51103 Natwest GBP" at bounding box center [198, 161] width 70 height 9
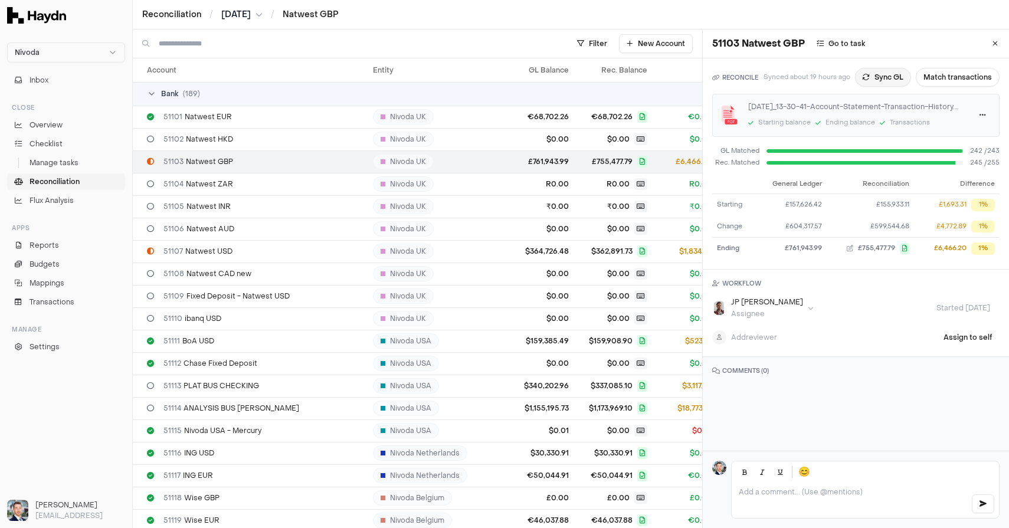
click at [871, 78] on button "Sync GL" at bounding box center [883, 77] width 56 height 19
click at [48, 53] on html "Nivoda Inbox Close Overview Checklist Manage tasks Reconciliation Flux Analysis…" at bounding box center [504, 264] width 1009 height 528
click at [46, 124] on div "Sona" at bounding box center [66, 126] width 112 height 17
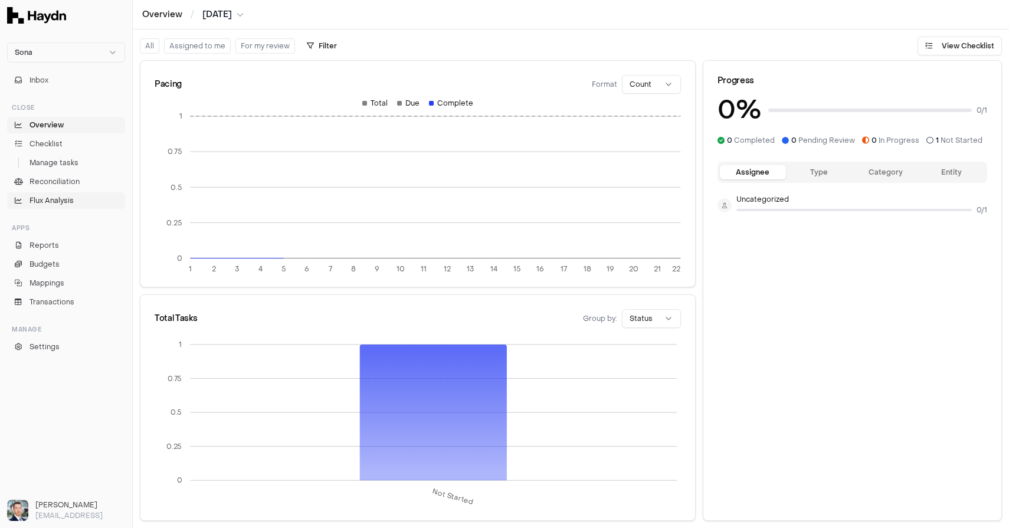
click at [47, 196] on span "Flux Analysis" at bounding box center [51, 200] width 44 height 11
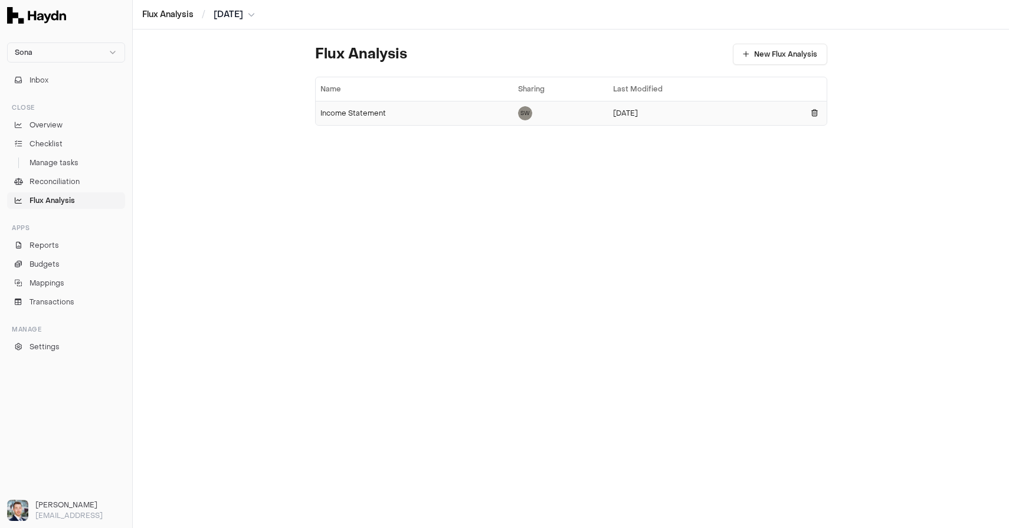
click at [338, 109] on div "Income Statement" at bounding box center [414, 113] width 188 height 9
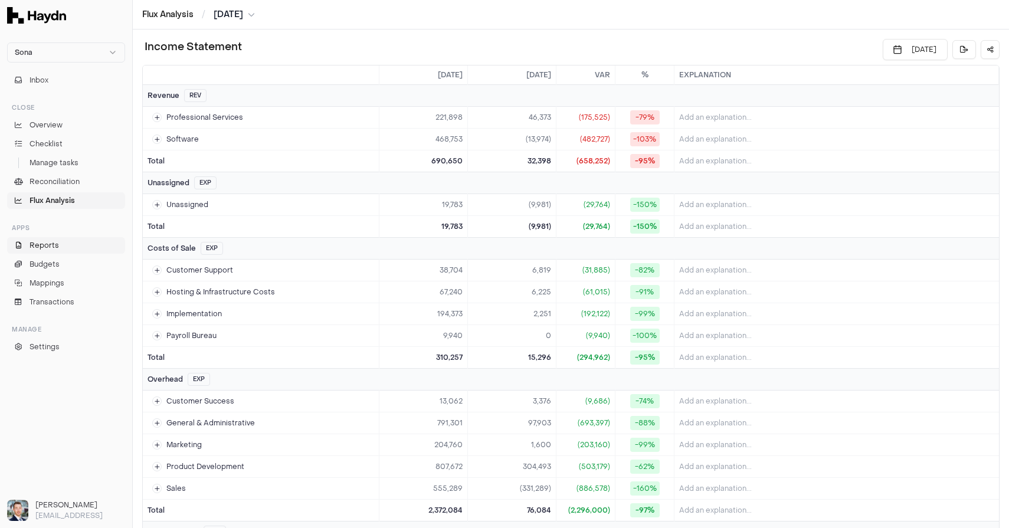
click at [38, 247] on span "Reports" at bounding box center [43, 245] width 29 height 11
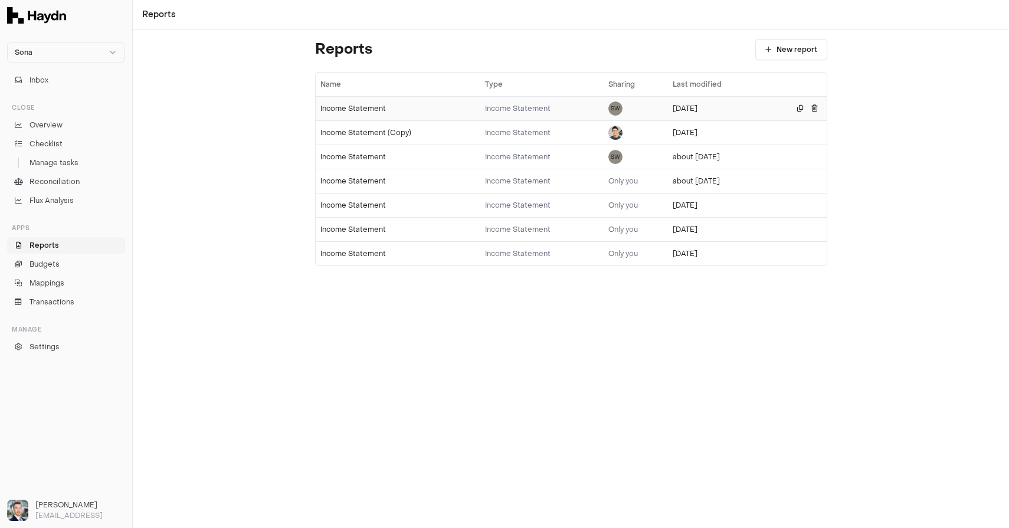
click at [349, 110] on div "Income Statement" at bounding box center [398, 108] width 156 height 9
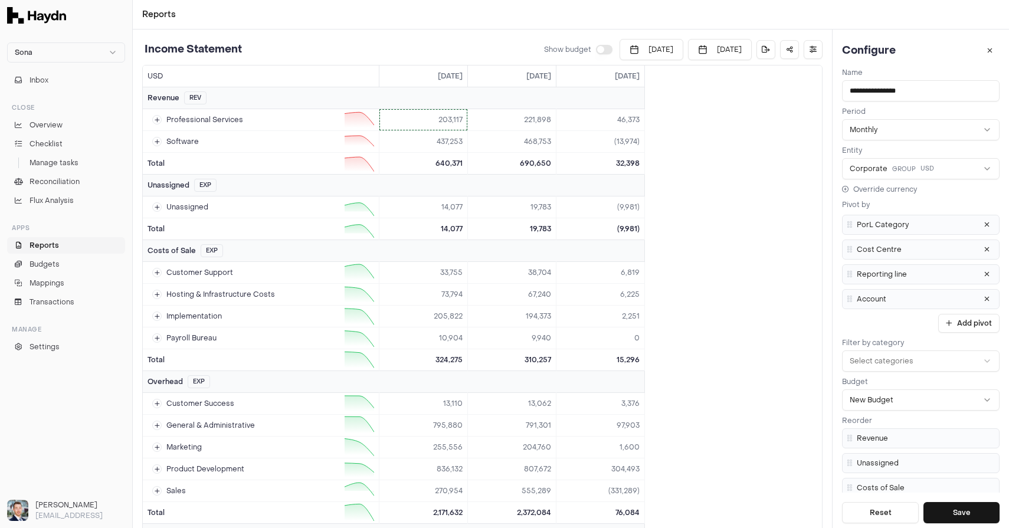
click at [433, 119] on html "Sona Inbox Close Overview Checklist Manage tasks Reconciliation Flux Analysis A…" at bounding box center [504, 264] width 1009 height 528
click at [418, 146] on span "Drill down" at bounding box center [417, 144] width 48 height 9
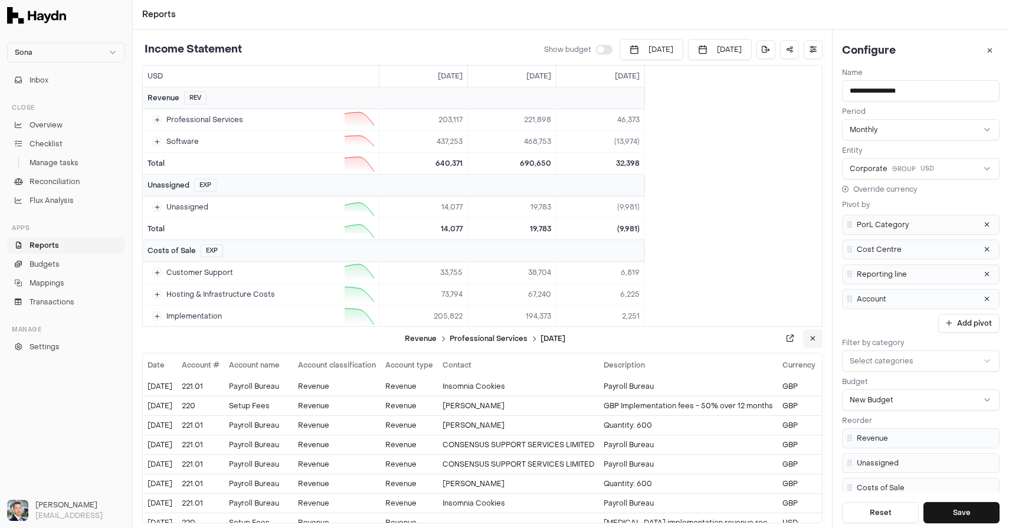
click at [815, 342] on icon at bounding box center [812, 338] width 5 height 7
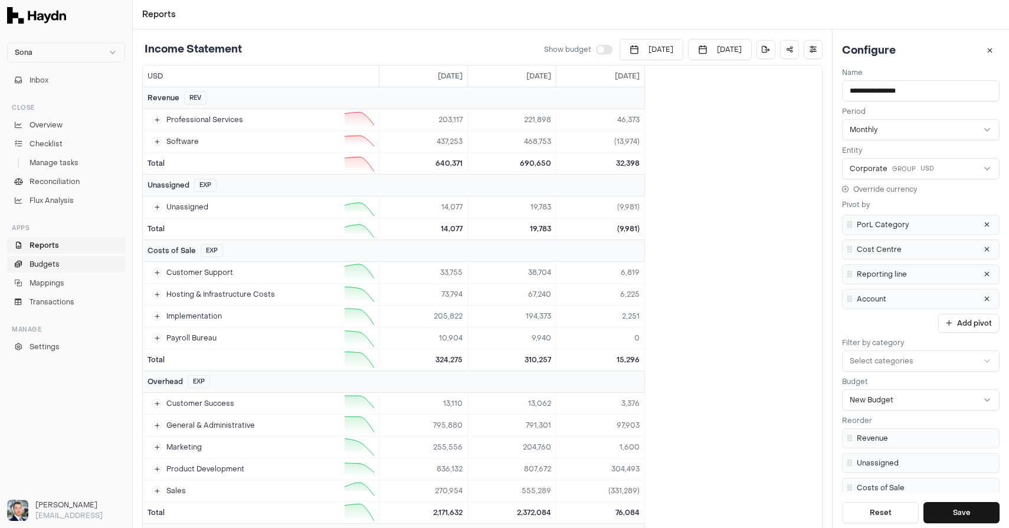
click at [32, 261] on span "Budgets" at bounding box center [44, 264] width 30 height 11
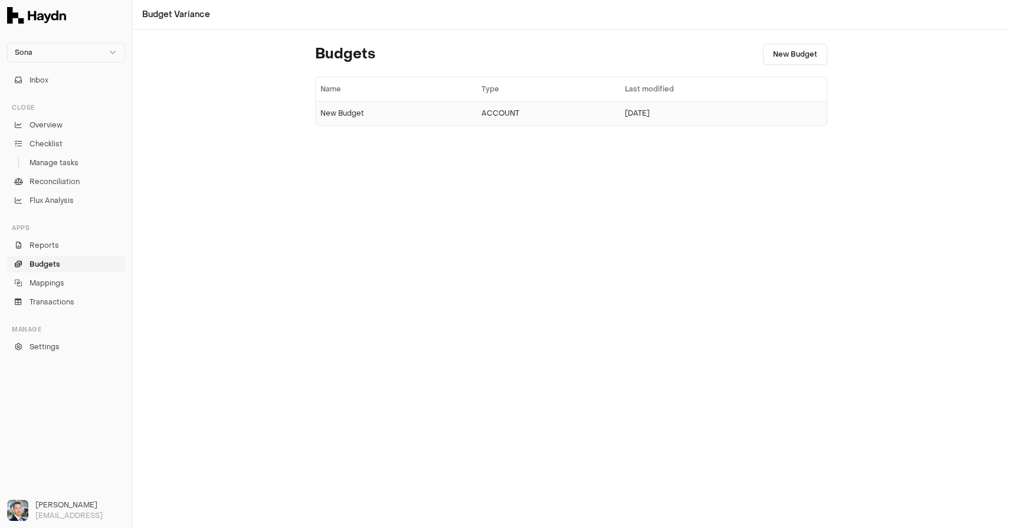
click at [349, 114] on div "New Budget" at bounding box center [396, 113] width 152 height 9
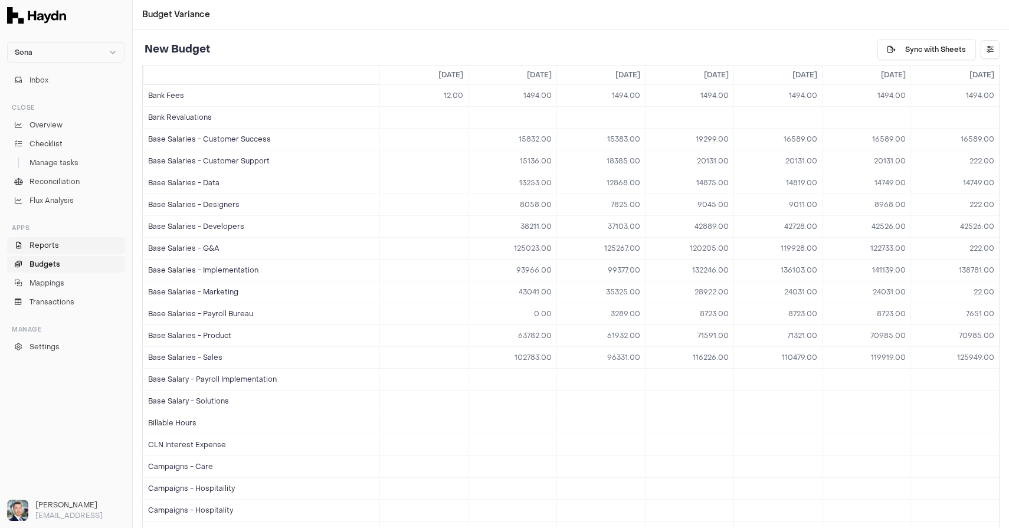
click at [46, 248] on span "Reports" at bounding box center [43, 245] width 29 height 11
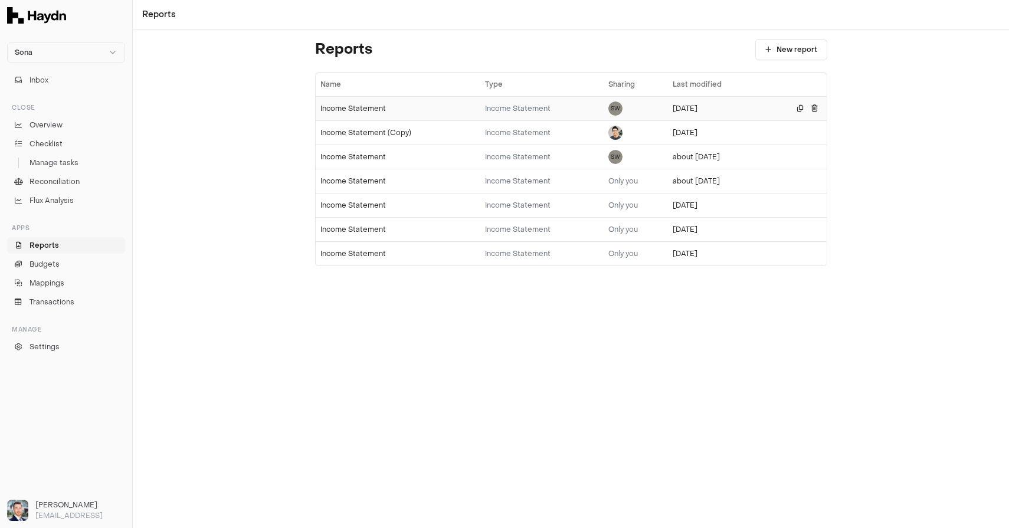
click at [331, 106] on div "Income Statement" at bounding box center [398, 108] width 156 height 9
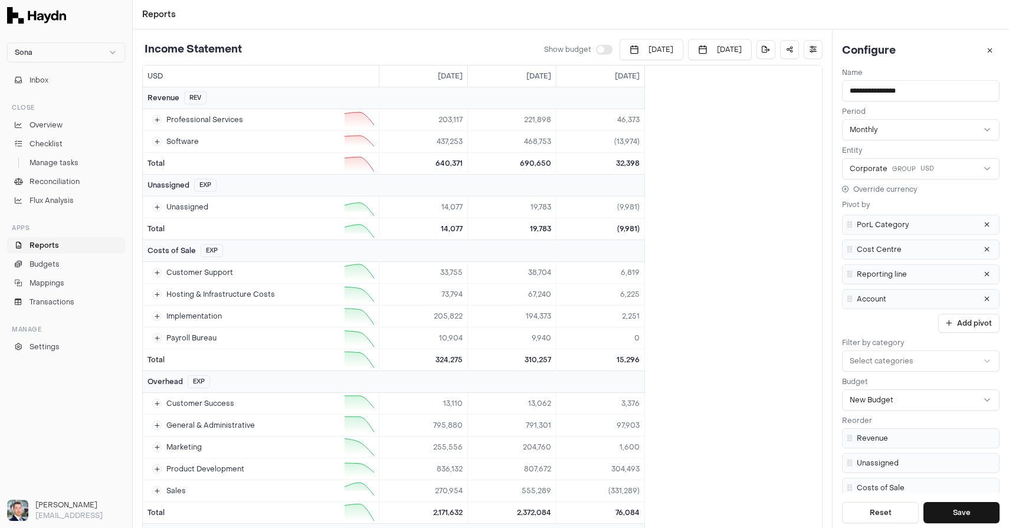
click at [596, 48] on button "button" at bounding box center [604, 49] width 17 height 9
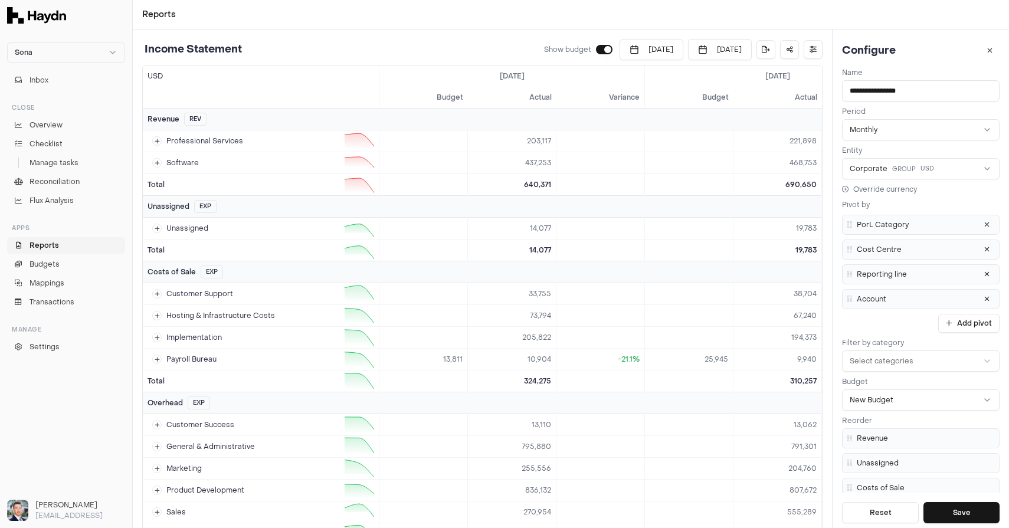
scroll to position [68, 0]
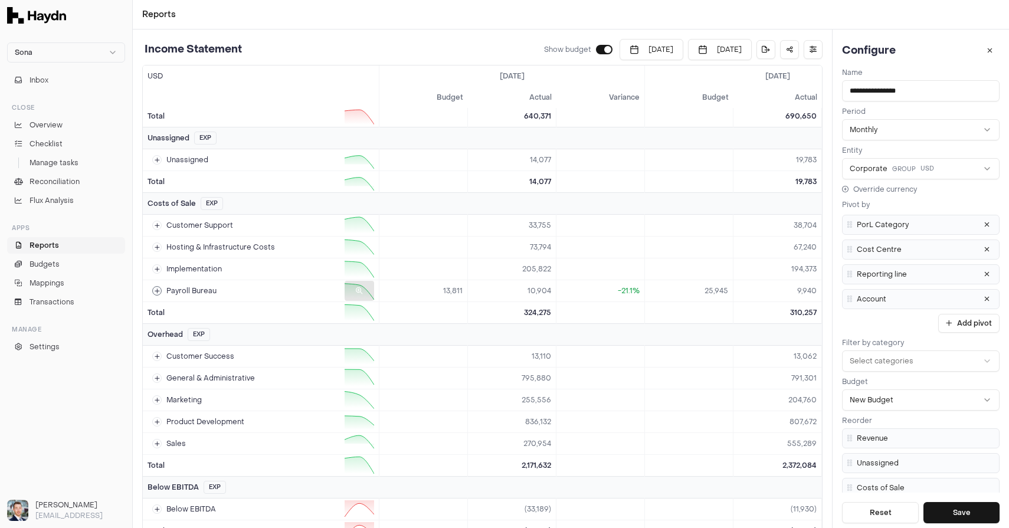
click at [155, 290] on icon at bounding box center [157, 291] width 5 height 6
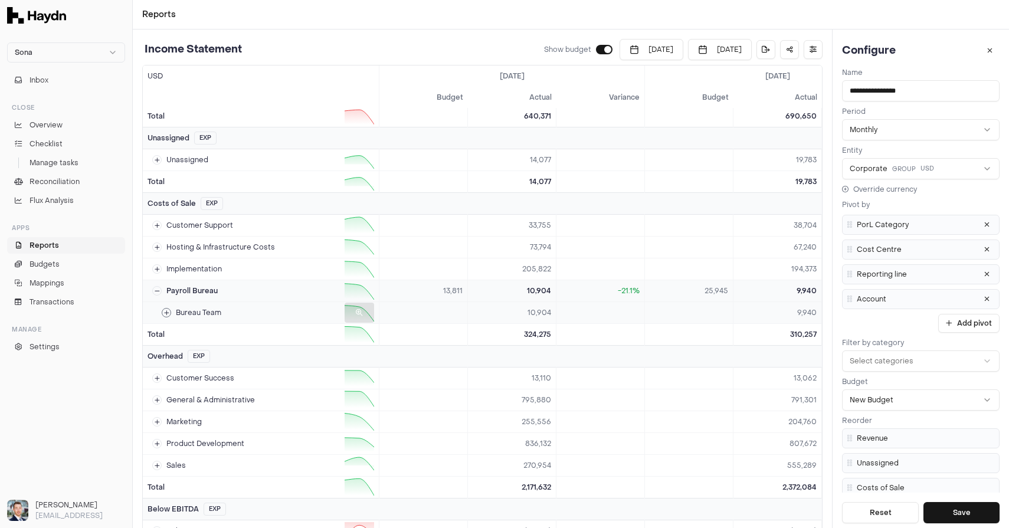
click at [171, 316] on div "Bureau Team" at bounding box center [192, 312] width 60 height 9
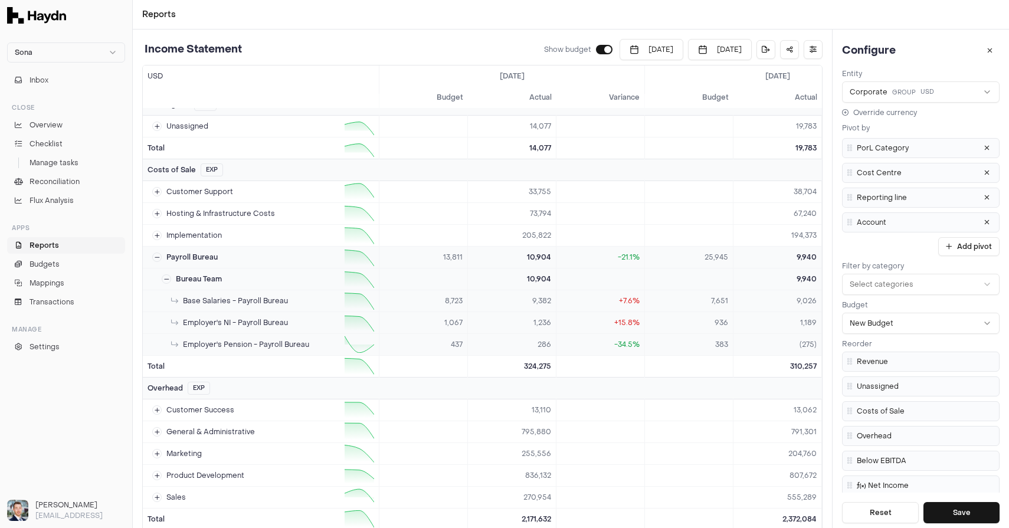
scroll to position [87, 0]
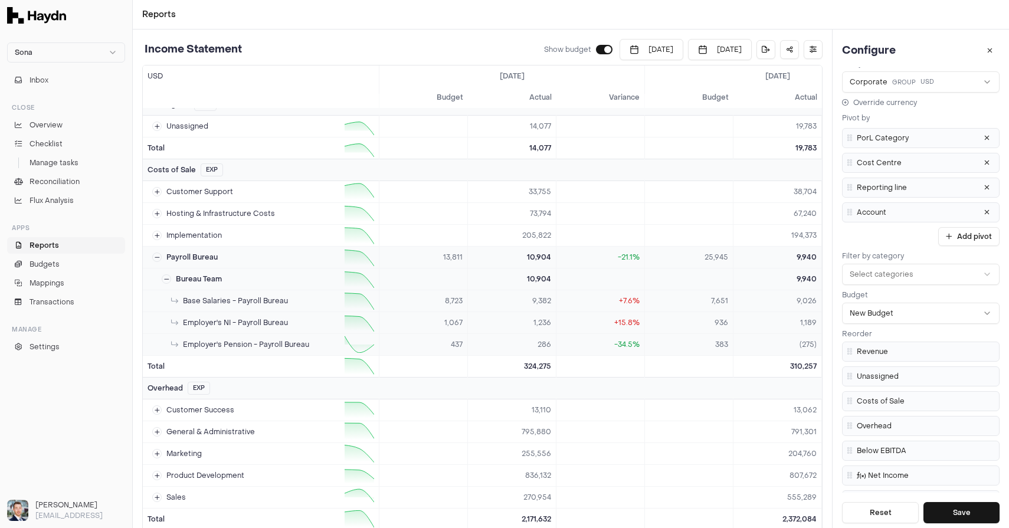
click at [895, 345] on li "Revenue" at bounding box center [920, 352] width 157 height 20
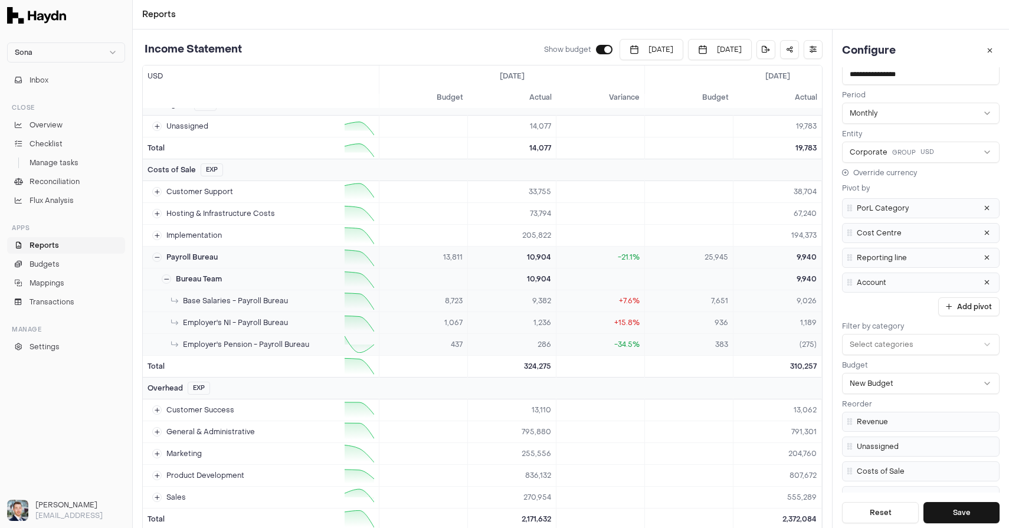
scroll to position [0, 0]
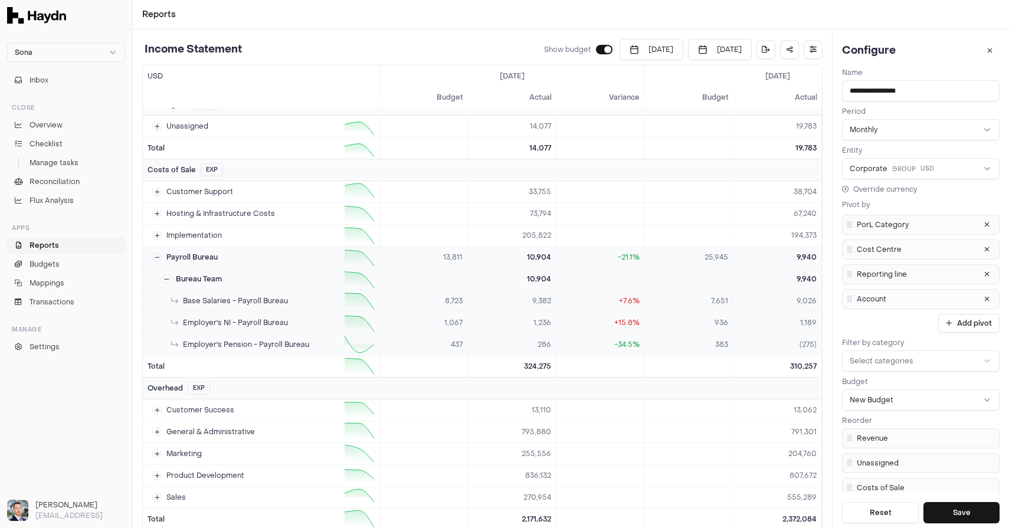
click at [902, 170] on html "Sona Inbox Close Overview Checklist Manage tasks Reconciliation Flux Analysis A…" at bounding box center [504, 264] width 1009 height 528
click at [902, 169] on html "Sona Inbox Close Overview Checklist Manage tasks Reconciliation Flux Analysis A…" at bounding box center [504, 264] width 1009 height 528
click at [879, 127] on html "Sona Inbox Close Overview Checklist Manage tasks Reconciliation Flux Analysis A…" at bounding box center [504, 264] width 1009 height 528
click at [51, 119] on link "Overview" at bounding box center [66, 125] width 118 height 17
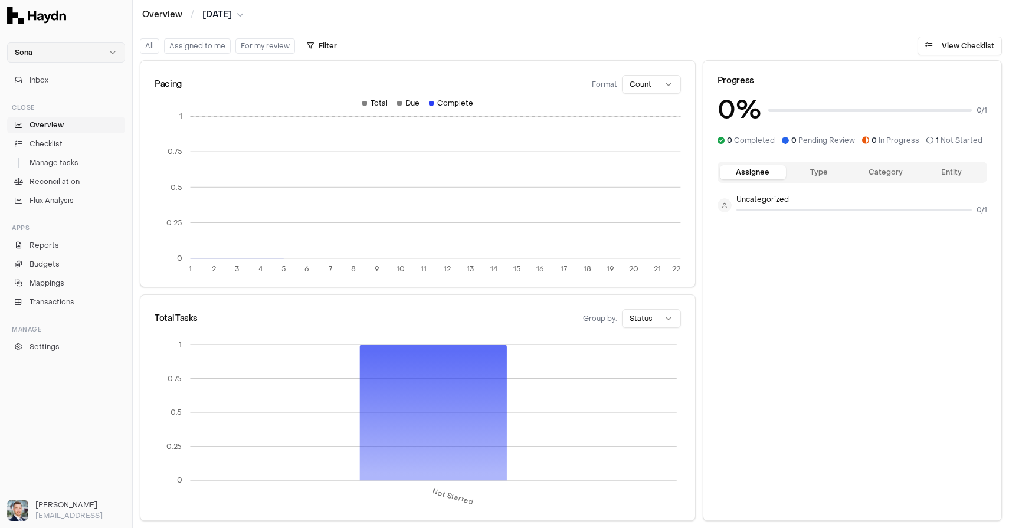
click at [67, 45] on html "Sona Inbox Close Overview Checklist Manage tasks Reconciliation Flux Analysis A…" at bounding box center [504, 264] width 1009 height 528
click at [43, 107] on div "Nivoda" at bounding box center [66, 109] width 112 height 17
